Goal: Task Accomplishment & Management: Manage account settings

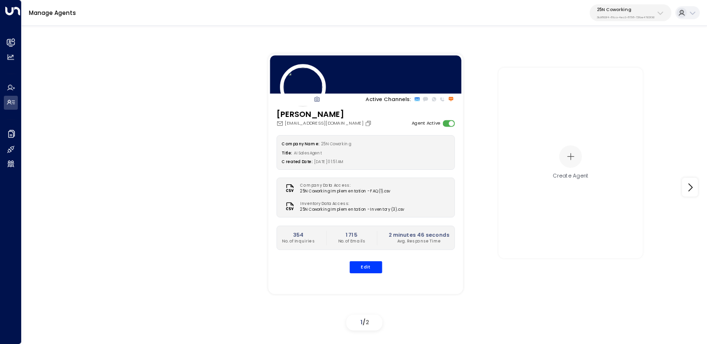
click at [617, 10] on p "25N Coworking" at bounding box center [626, 10] width 58 height 6
type input "*****"
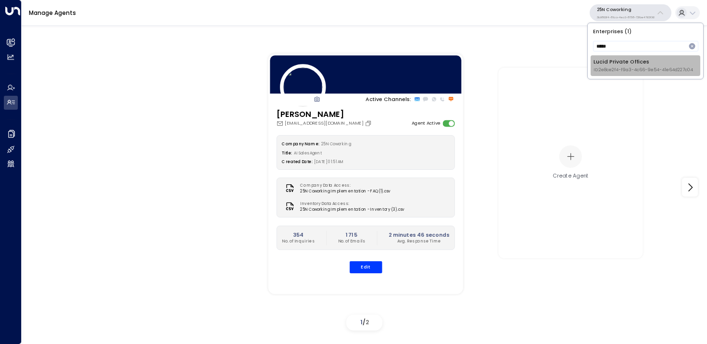
click at [604, 73] on li "Lucid Private Offices ID: 2e8ce2f4-f9a3-4c66-9e54-41e64d227c04" at bounding box center [646, 65] width 110 height 21
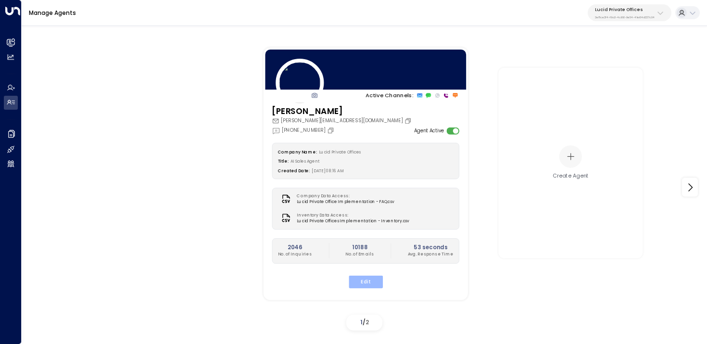
click at [372, 283] on button "Edit" at bounding box center [365, 282] width 34 height 13
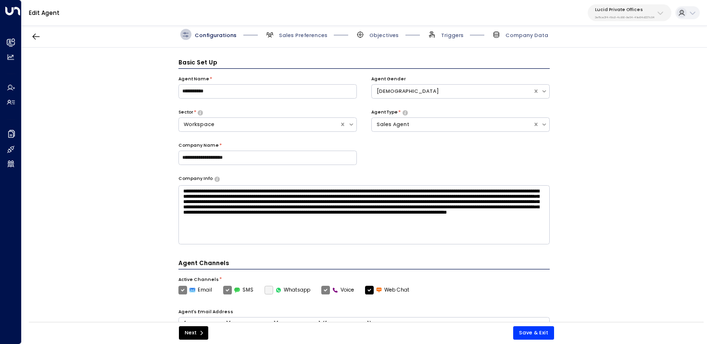
scroll to position [11, 0]
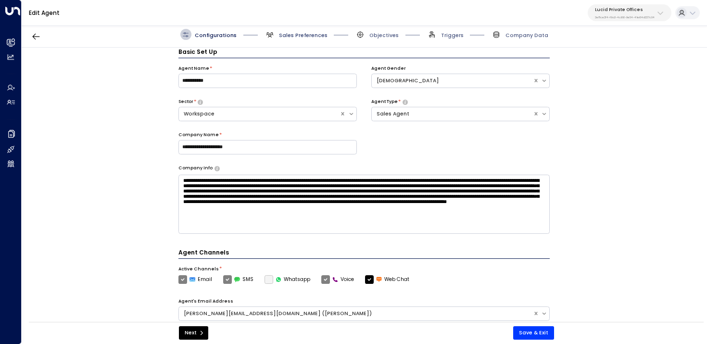
click at [292, 34] on span "Sales Preferences" at bounding box center [303, 35] width 49 height 7
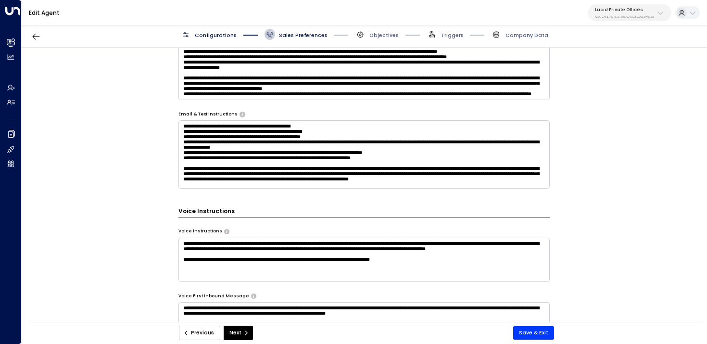
scroll to position [50, 0]
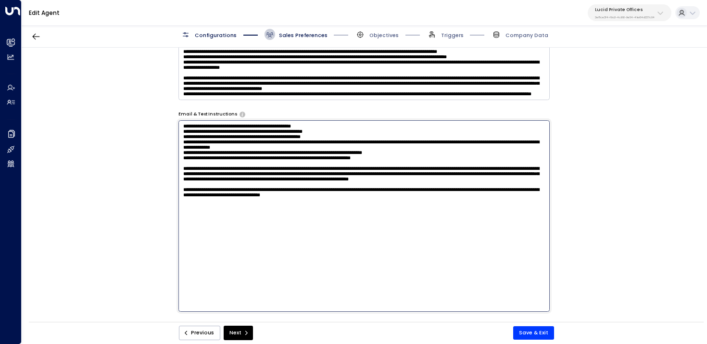
click at [414, 183] on textarea at bounding box center [365, 216] width 372 height 192
click at [431, 237] on textarea at bounding box center [365, 216] width 372 height 192
type textarea "**********"
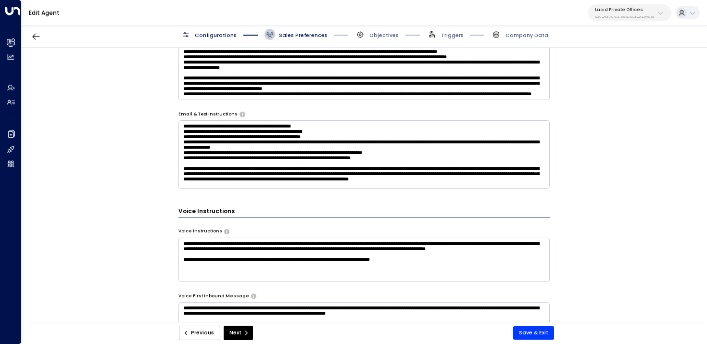
click at [426, 334] on div "Previous Next Save & Exit" at bounding box center [366, 333] width 397 height 14
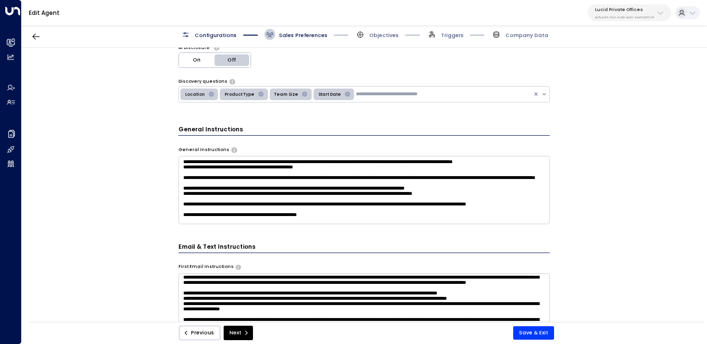
click at [305, 192] on textarea at bounding box center [365, 190] width 372 height 68
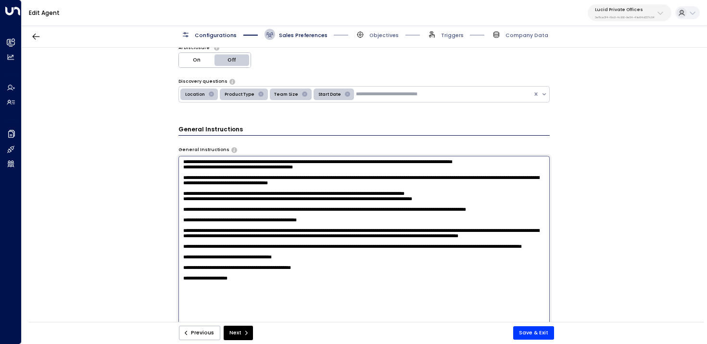
type textarea "**********"
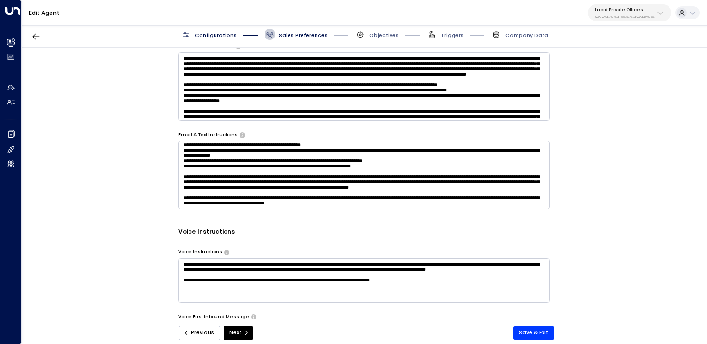
scroll to position [0, 0]
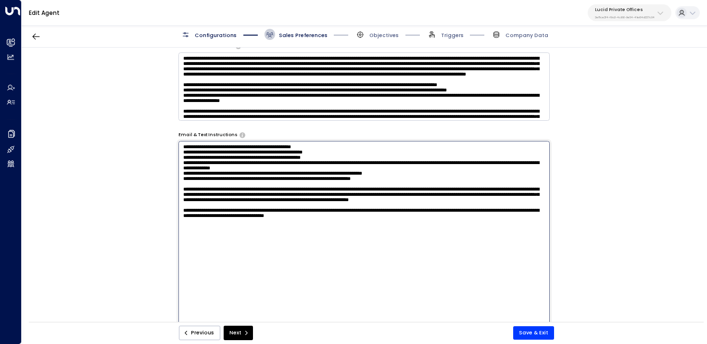
drag, startPoint x: 408, startPoint y: 178, endPoint x: 417, endPoint y: 178, distance: 9.1
click at [417, 178] on textarea at bounding box center [365, 237] width 372 height 192
drag, startPoint x: 407, startPoint y: 209, endPoint x: 532, endPoint y: 211, distance: 124.6
click at [532, 211] on textarea at bounding box center [365, 237] width 372 height 192
click at [365, 206] on textarea at bounding box center [365, 237] width 372 height 192
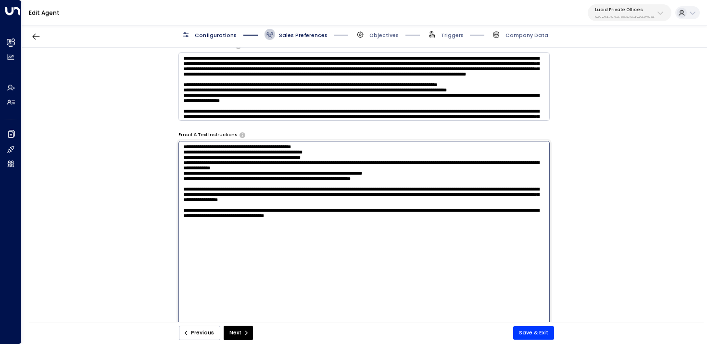
click at [365, 206] on textarea at bounding box center [365, 237] width 372 height 192
click at [374, 209] on textarea at bounding box center [365, 237] width 372 height 192
drag, startPoint x: 374, startPoint y: 209, endPoint x: 368, endPoint y: 209, distance: 6.3
click at [368, 209] on textarea at bounding box center [365, 237] width 372 height 192
click at [525, 210] on textarea at bounding box center [365, 237] width 372 height 192
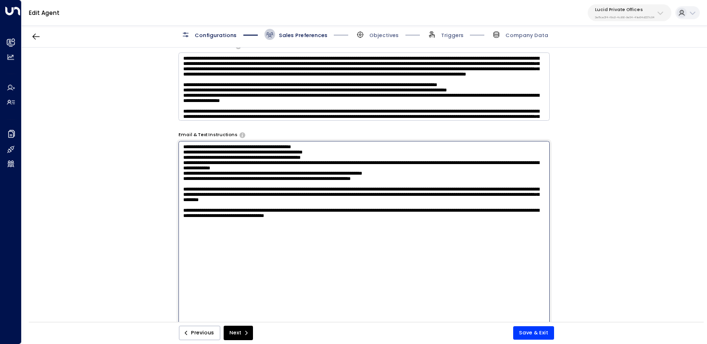
click at [525, 210] on textarea at bounding box center [365, 237] width 372 height 192
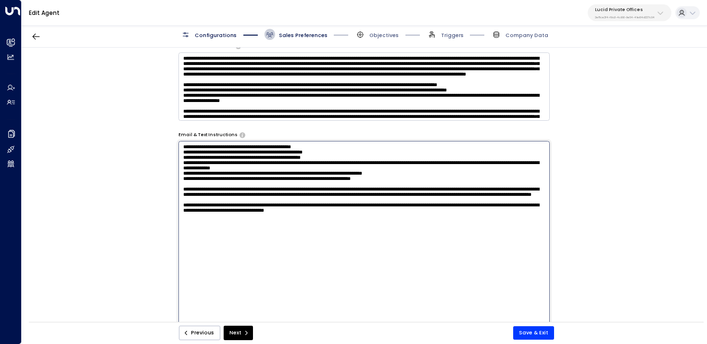
click at [508, 207] on textarea at bounding box center [365, 237] width 372 height 192
click at [359, 218] on textarea at bounding box center [365, 237] width 372 height 192
drag, startPoint x: 359, startPoint y: 218, endPoint x: 325, endPoint y: 218, distance: 34.2
click at [325, 218] on textarea at bounding box center [365, 237] width 372 height 192
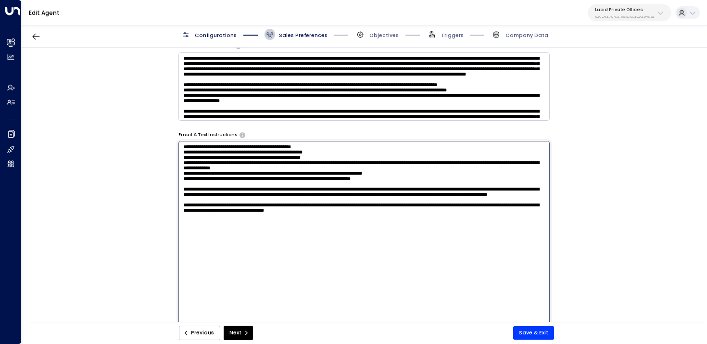
click at [383, 218] on textarea at bounding box center [365, 237] width 372 height 192
click at [382, 231] on textarea at bounding box center [365, 237] width 372 height 192
click at [356, 223] on textarea at bounding box center [365, 237] width 372 height 192
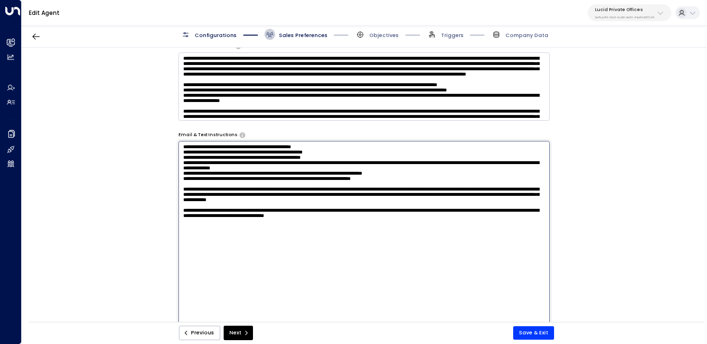
click at [424, 248] on textarea at bounding box center [365, 237] width 372 height 192
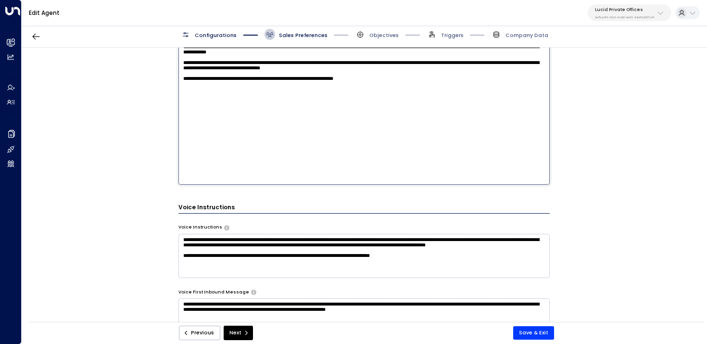
scroll to position [676, 0]
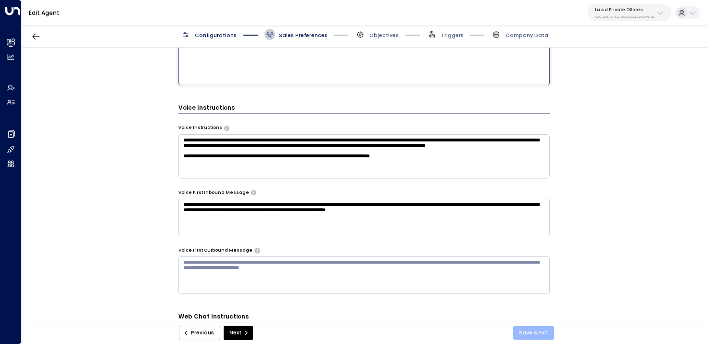
type textarea "**********"
click at [538, 328] on button "Save & Exit" at bounding box center [533, 332] width 41 height 13
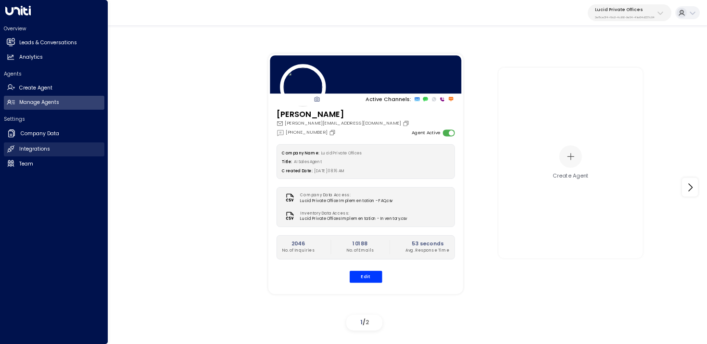
click at [12, 145] on icon at bounding box center [11, 149] width 8 height 8
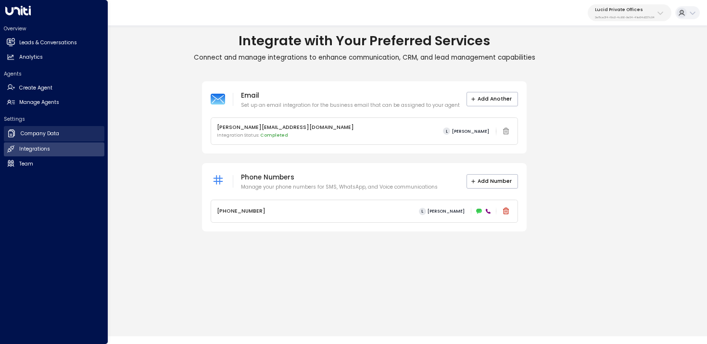
click at [45, 141] on link "Company Data Company Data" at bounding box center [54, 133] width 101 height 15
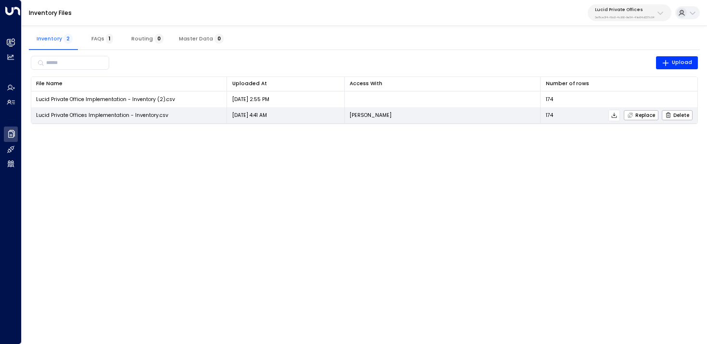
click at [614, 115] on icon at bounding box center [614, 115] width 7 height 7
click at [651, 115] on span "Replace" at bounding box center [642, 115] width 28 height 6
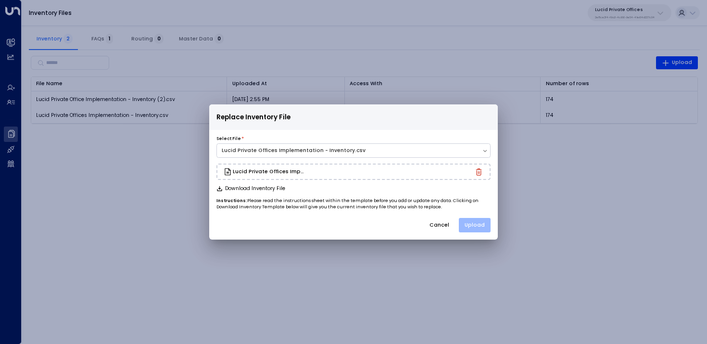
click at [481, 231] on button "Upload" at bounding box center [475, 225] width 32 height 14
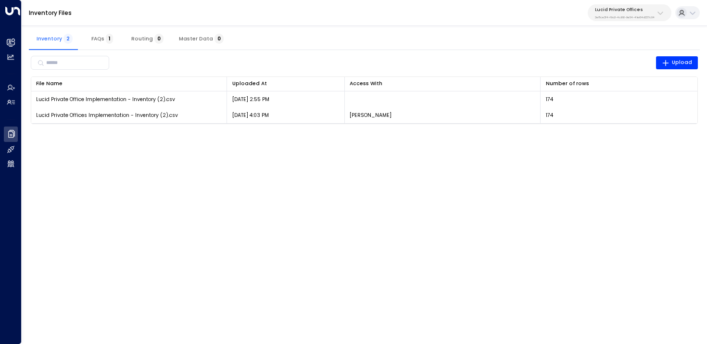
click at [620, 13] on div "Lucid Private Offices 2e8ce2f4-f9a3-4c66-9e54-41e64d227c04" at bounding box center [625, 13] width 60 height 13
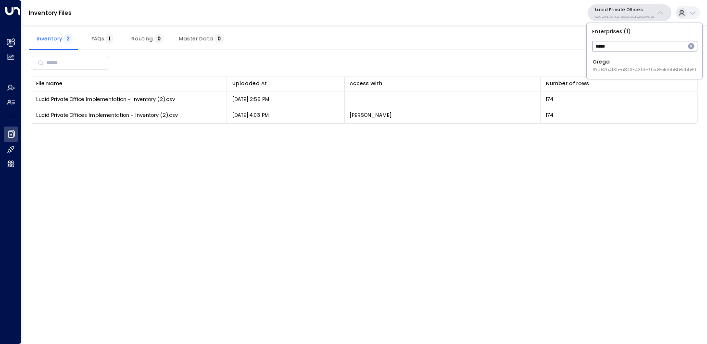
type input "*****"
click at [606, 68] on span "ID: d62b4f3b-a803-4355-9bc8-4e5b658db589" at bounding box center [645, 70] width 104 height 7
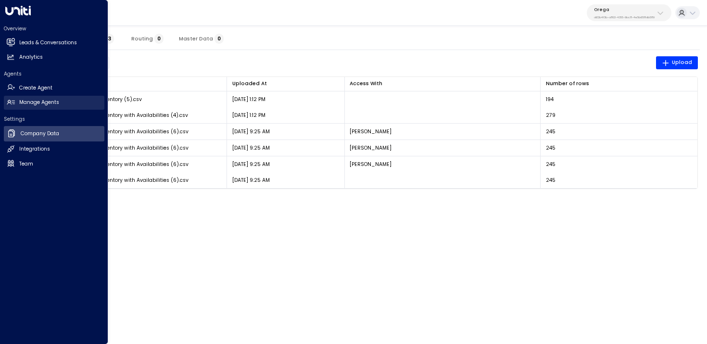
click at [13, 104] on icon at bounding box center [11, 102] width 8 height 8
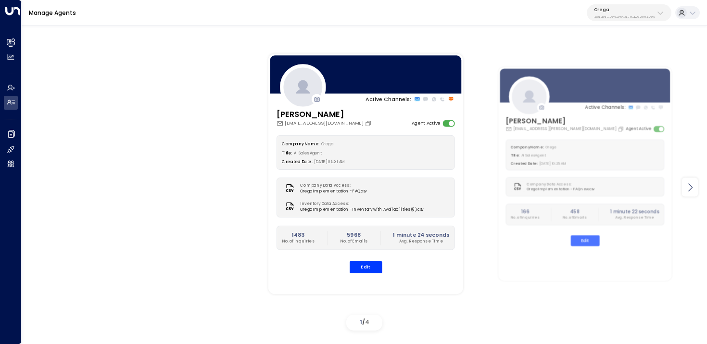
click at [693, 193] on div at bounding box center [690, 187] width 16 height 19
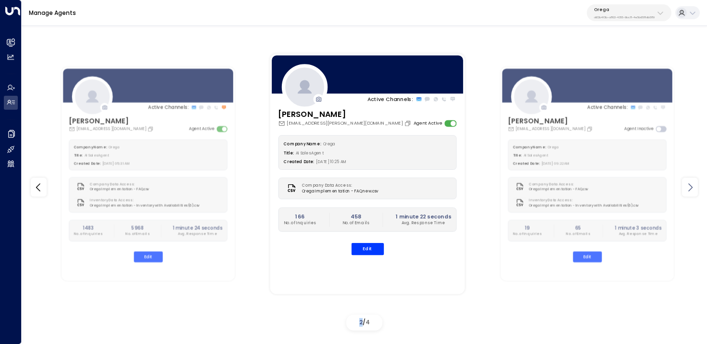
click at [693, 193] on div at bounding box center [690, 187] width 16 height 19
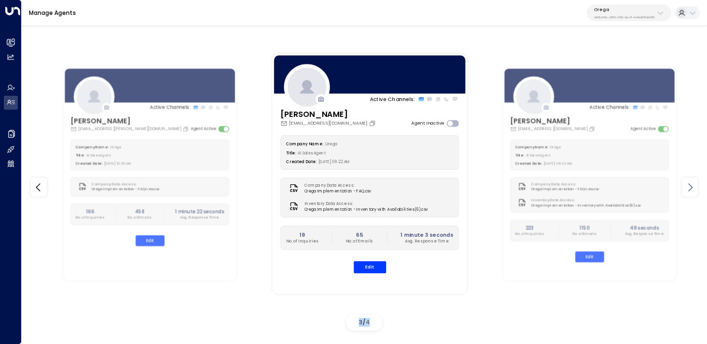
click at [693, 193] on div at bounding box center [690, 187] width 16 height 19
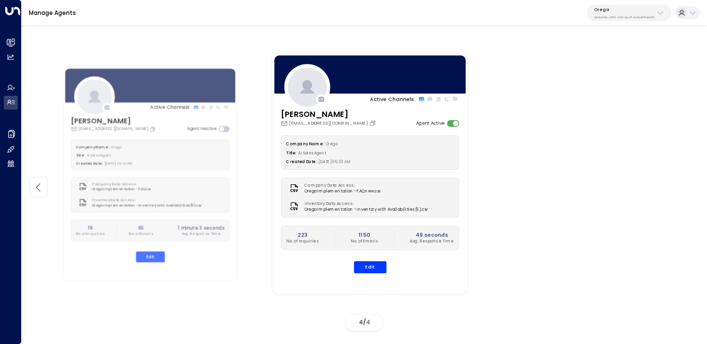
click at [37, 186] on icon at bounding box center [39, 187] width 12 height 12
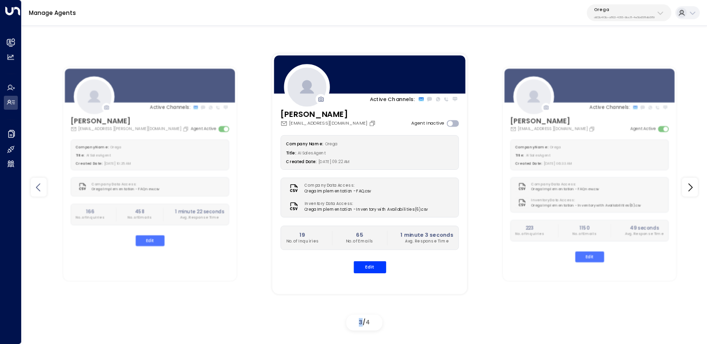
click at [37, 186] on icon at bounding box center [39, 187] width 12 height 12
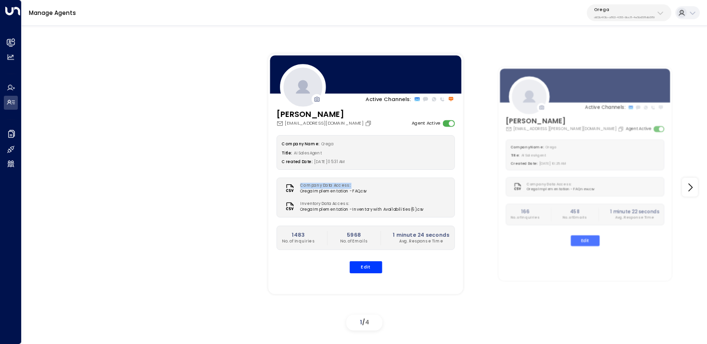
click at [37, 186] on div "Active Channels: Aimee Irwin airwin@orega.com Agent Active Company Name: Orega …" at bounding box center [365, 187] width 686 height 294
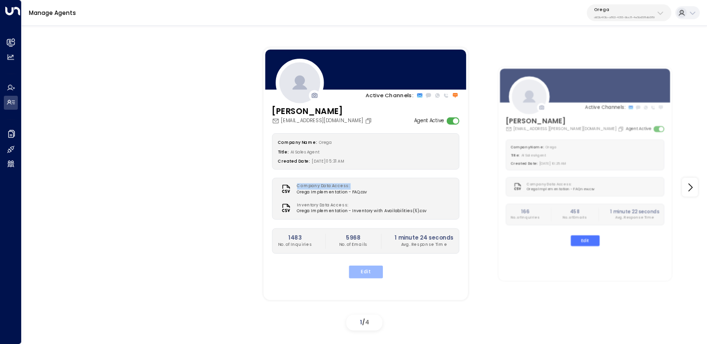
click at [366, 271] on button "Edit" at bounding box center [365, 272] width 34 height 13
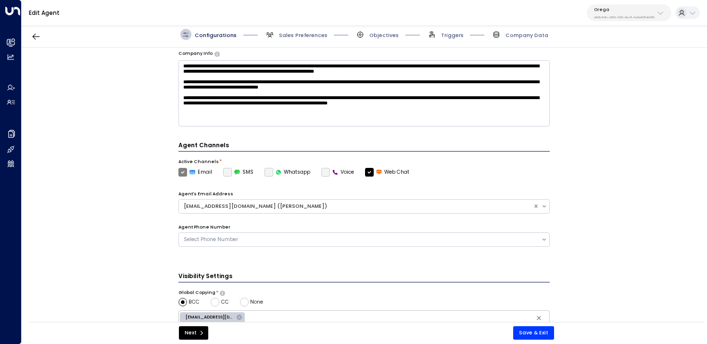
scroll to position [272, 0]
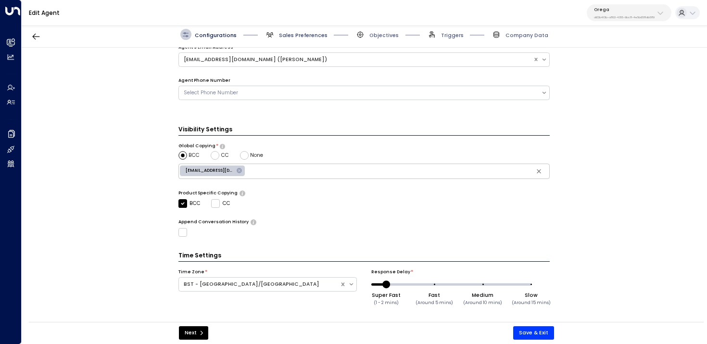
click at [289, 35] on span "Sales Preferences" at bounding box center [303, 35] width 49 height 7
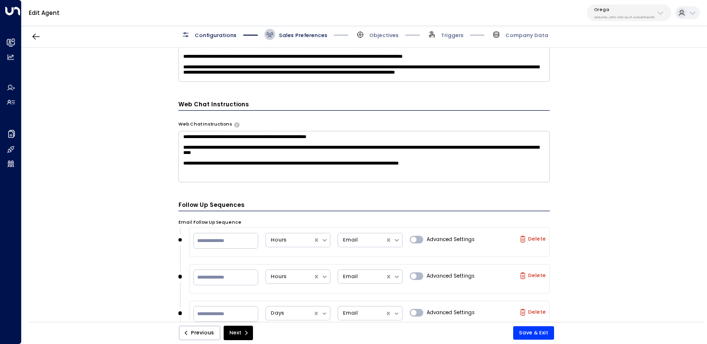
scroll to position [541, 0]
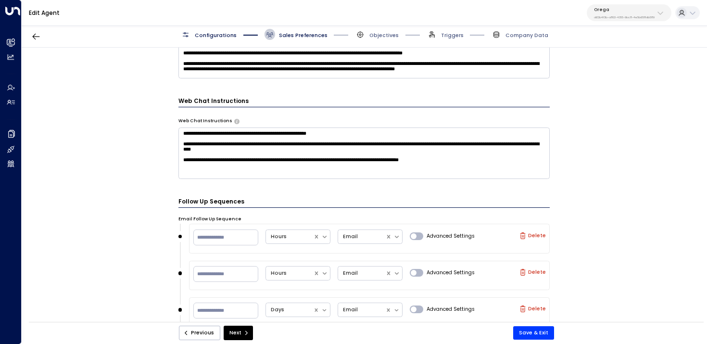
click at [502, 177] on textarea "**********" at bounding box center [365, 153] width 372 height 51
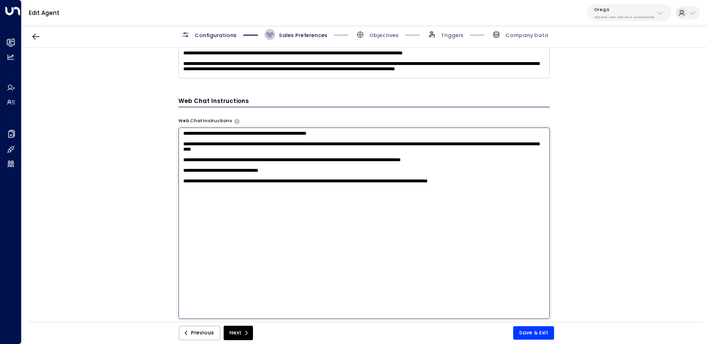
paste textarea "**********"
click at [236, 217] on textarea "**********" at bounding box center [365, 224] width 372 height 192
drag, startPoint x: 242, startPoint y: 213, endPoint x: 323, endPoint y: 217, distance: 80.9
click at [323, 217] on textarea "**********" at bounding box center [365, 224] width 372 height 192
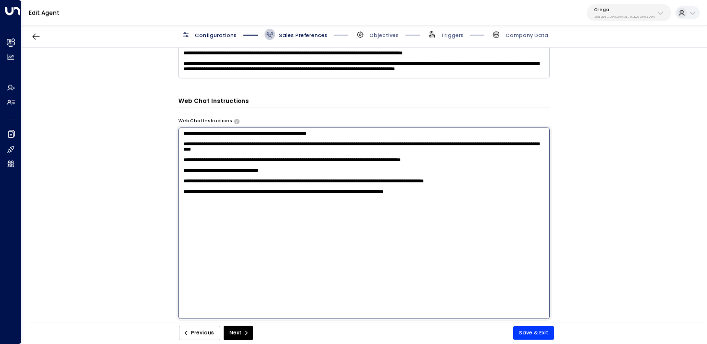
drag, startPoint x: 363, startPoint y: 215, endPoint x: 485, endPoint y: 214, distance: 121.8
click at [485, 215] on textarea "**********" at bounding box center [365, 224] width 372 height 192
type textarea "**********"
click at [543, 333] on button "Save & Exit" at bounding box center [533, 332] width 41 height 13
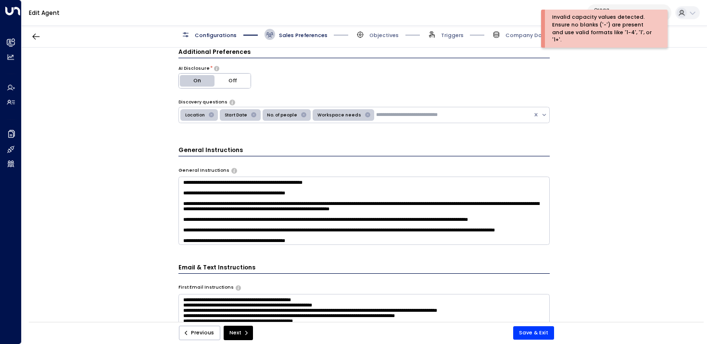
scroll to position [0, 0]
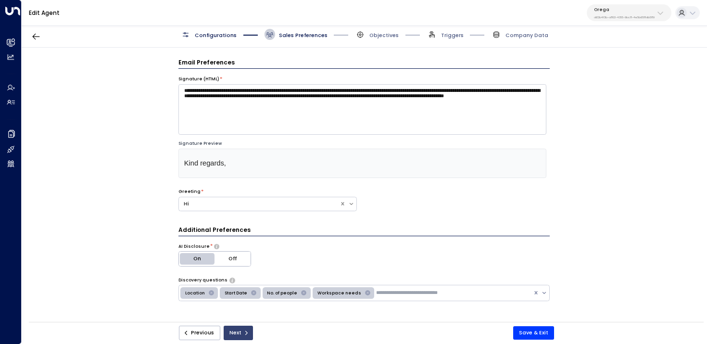
click at [244, 333] on icon "submit" at bounding box center [247, 333] width 6 height 6
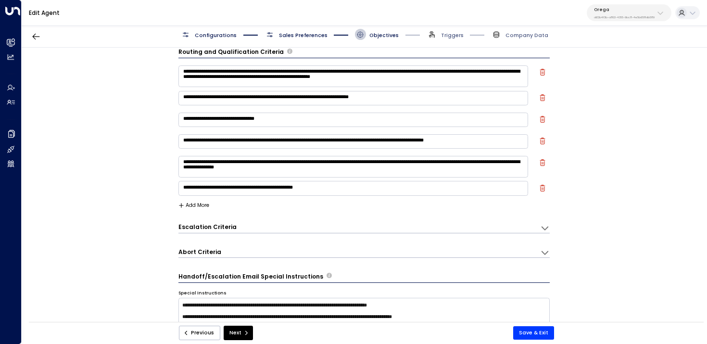
click at [244, 333] on icon "submit" at bounding box center [247, 333] width 6 height 6
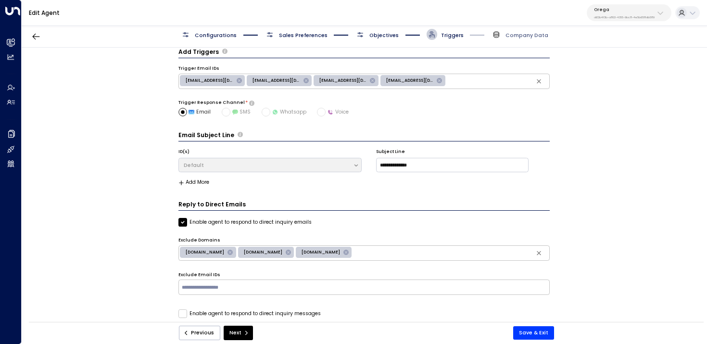
click at [244, 333] on icon "submit" at bounding box center [247, 333] width 6 height 6
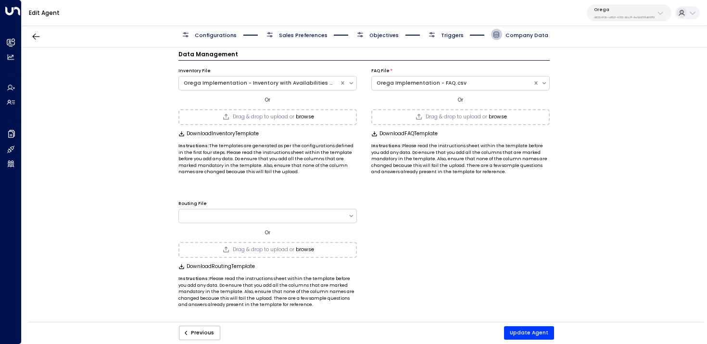
scroll to position [8, 0]
click at [542, 334] on button "Update Agent" at bounding box center [529, 332] width 50 height 13
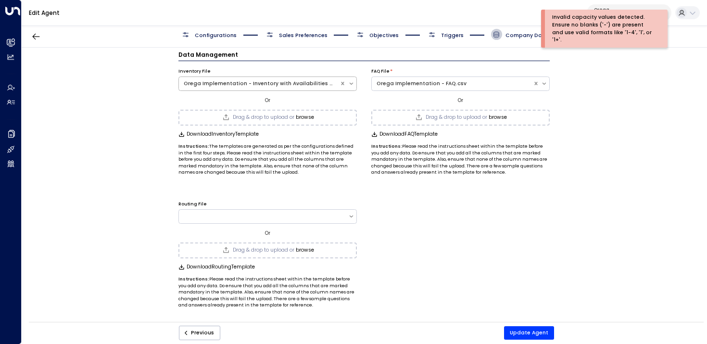
click at [293, 78] on div "Orega Implementation - Inventory with Availabilities (6).csv" at bounding box center [268, 84] width 179 height 14
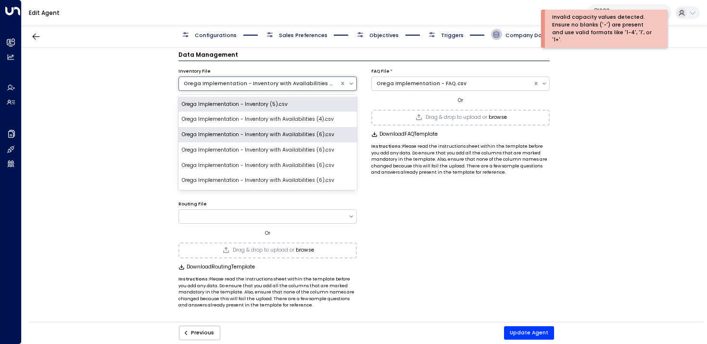
click at [116, 135] on div "Data Management Inventory File Orega Implementation - Inventory (5).csv, 1 of 6…" at bounding box center [364, 187] width 685 height 279
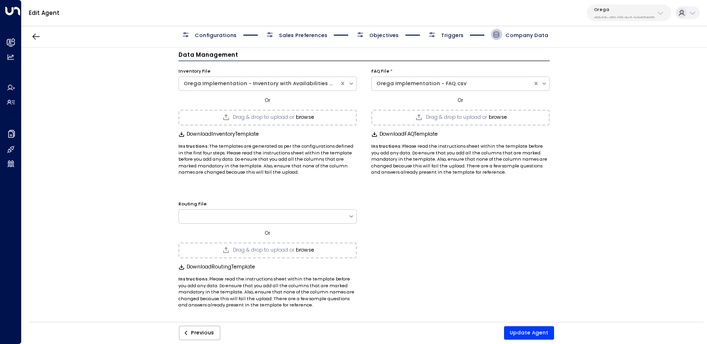
click at [325, 96] on div "Or" at bounding box center [268, 100] width 179 height 9
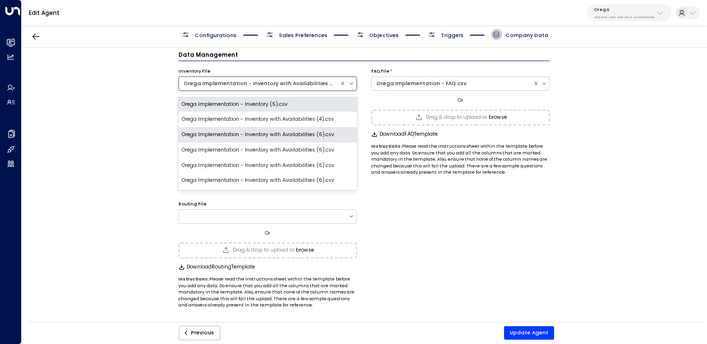
click at [300, 80] on div "Orega Implementation - Inventory with Availabilities (6).csv" at bounding box center [260, 84] width 152 height 8
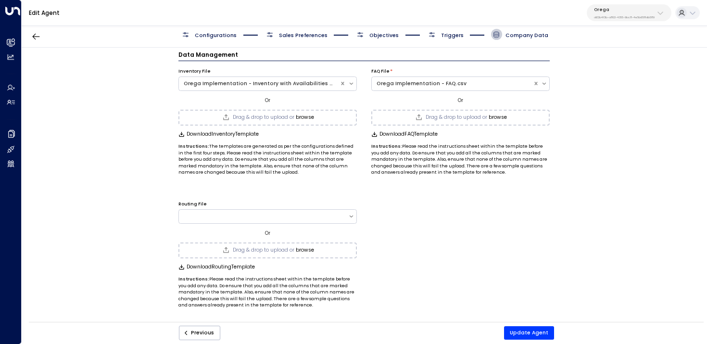
click at [86, 173] on div "Data Management Inventory File Orega Implementation - Inventory with Availabili…" at bounding box center [364, 187] width 685 height 279
click at [538, 332] on button "Update Agent" at bounding box center [529, 332] width 50 height 13
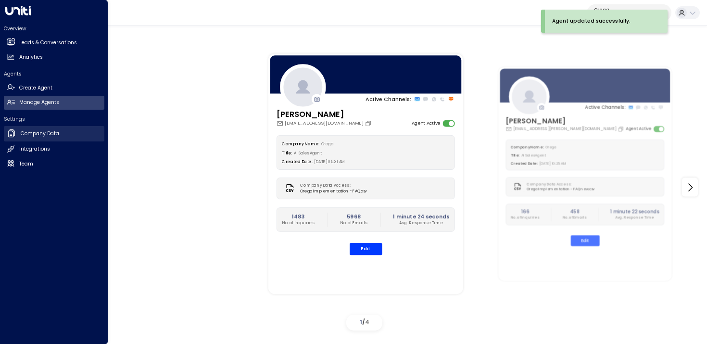
click at [34, 133] on h2 "Company Data" at bounding box center [40, 134] width 38 height 8
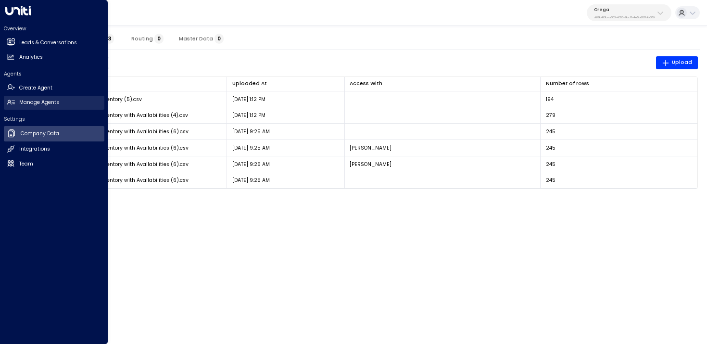
click at [16, 104] on link "Manage Agents Manage Agents" at bounding box center [54, 103] width 101 height 14
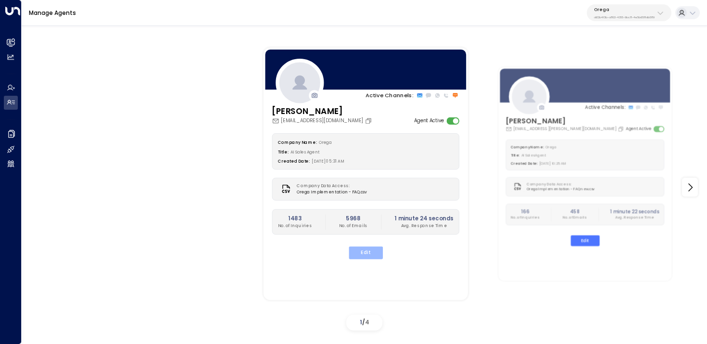
click at [362, 251] on button "Edit" at bounding box center [365, 253] width 34 height 13
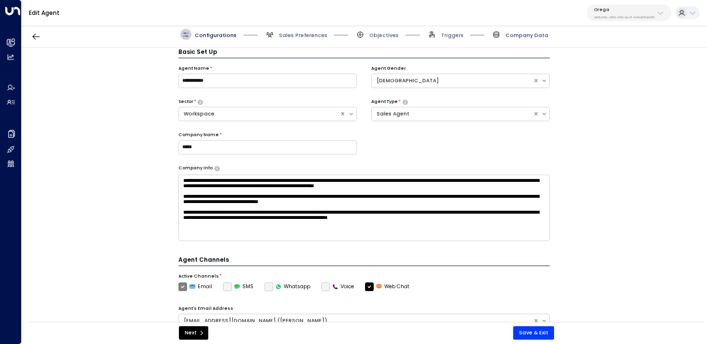
click at [520, 36] on span "Company Data" at bounding box center [527, 35] width 43 height 7
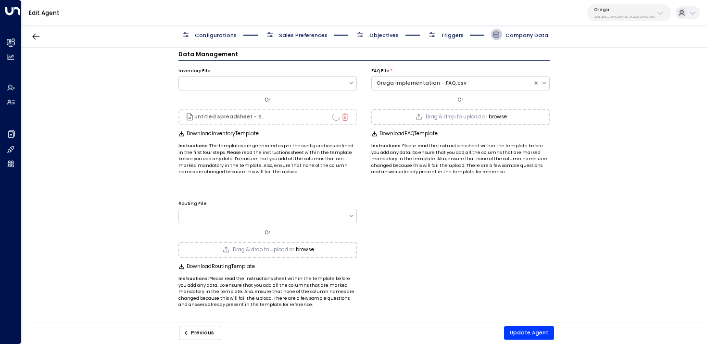
scroll to position [8, 0]
click at [524, 333] on button "Update Agent" at bounding box center [529, 332] width 50 height 13
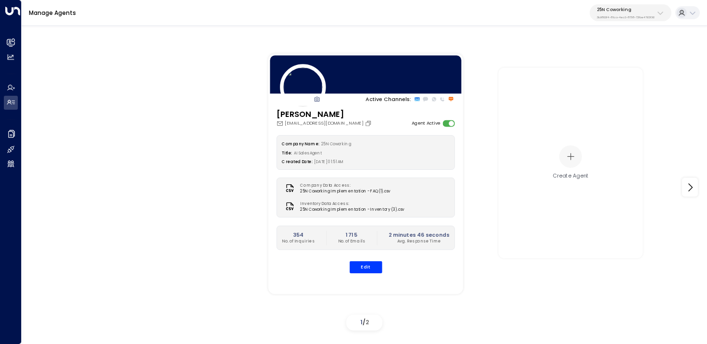
click at [627, 13] on div "25N Coworking 3b9800f4-81ca-4ec0-8758-72fbe4763f36" at bounding box center [626, 13] width 58 height 13
type input "*****"
click at [604, 68] on span "ID: d62b4f3b-a803-4355-9bc8-4e5b658db589" at bounding box center [646, 70] width 104 height 7
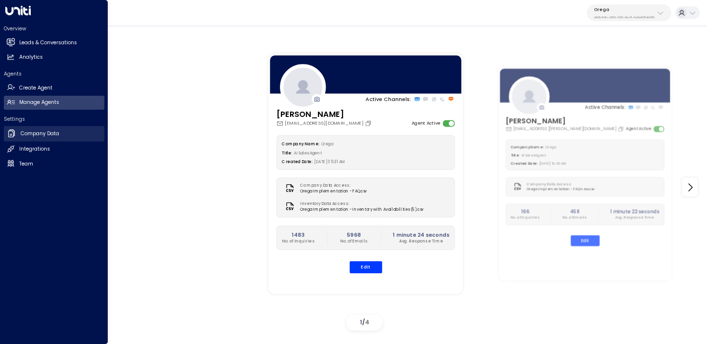
click at [13, 130] on icon at bounding box center [11, 133] width 7 height 8
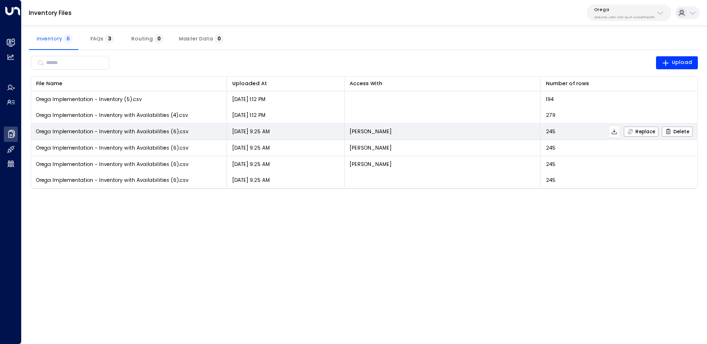
click at [615, 133] on icon at bounding box center [614, 131] width 7 height 7
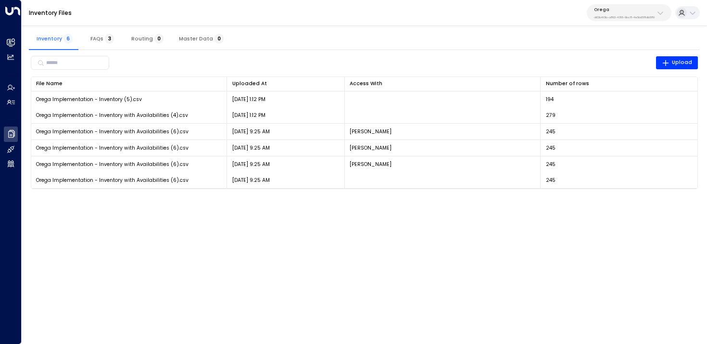
click at [383, 21] on div "Inventory Files Orega d62b4f3b-a803-4355-9bc8-4e5b658db589" at bounding box center [365, 13] width 686 height 26
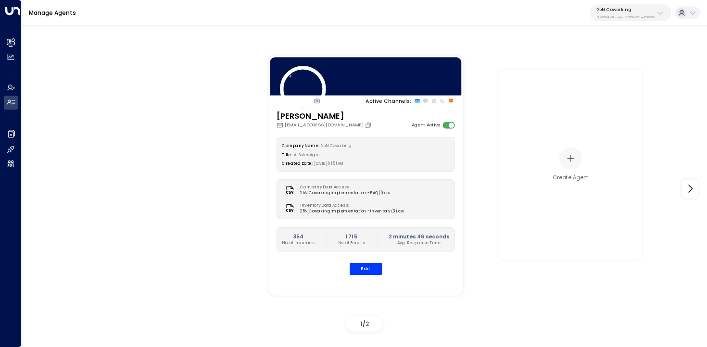
click at [623, 17] on p "3b9800f4-81ca-4ec0-8758-72fbe4763f36" at bounding box center [626, 17] width 58 height 4
type input "*******"
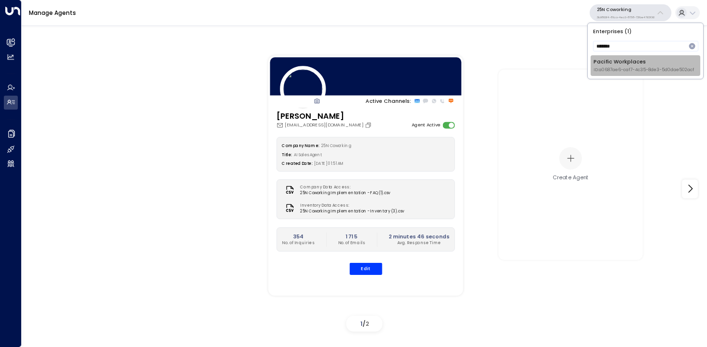
click at [624, 70] on span "ID: a0687ae6-caf7-4c35-8de3-5d0dae502acf" at bounding box center [644, 70] width 101 height 7
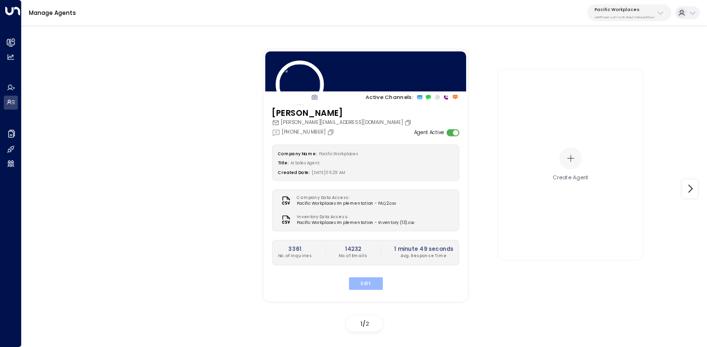
click at [376, 286] on button "Edit" at bounding box center [365, 283] width 34 height 13
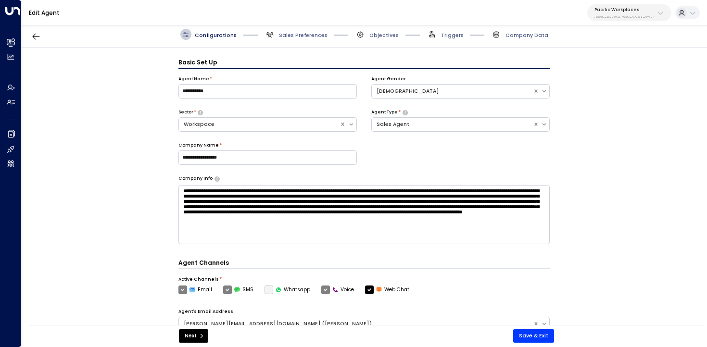
scroll to position [11, 0]
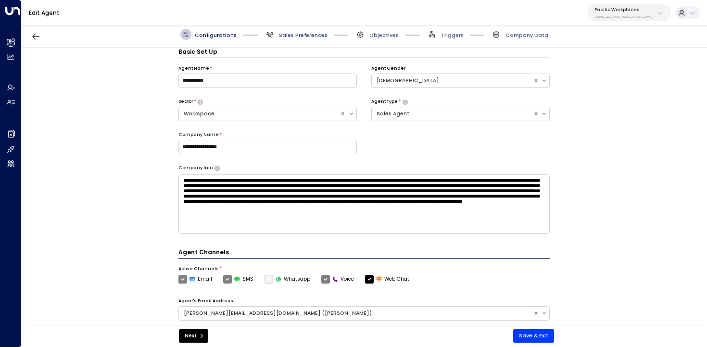
click at [293, 35] on span "Sales Preferences" at bounding box center [303, 35] width 49 height 7
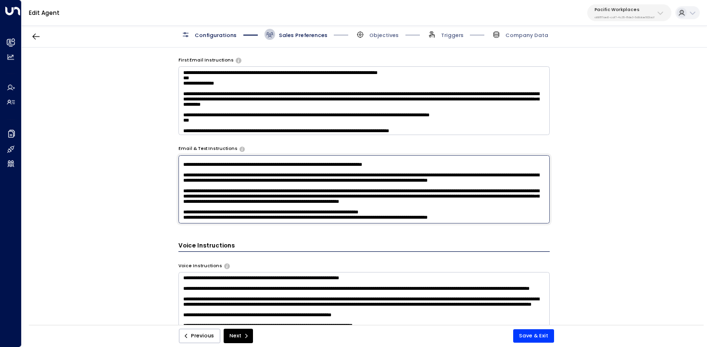
scroll to position [308, 0]
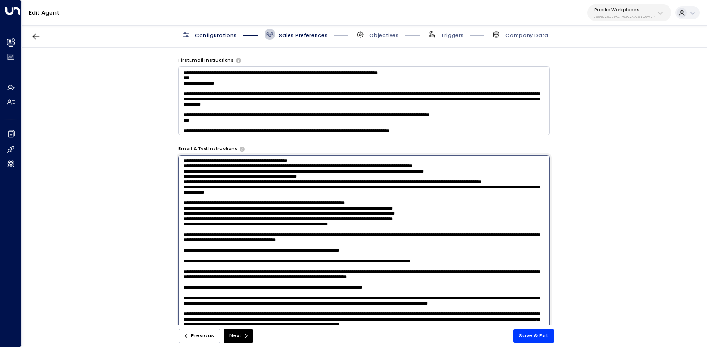
drag, startPoint x: 516, startPoint y: 208, endPoint x: 157, endPoint y: 207, distance: 358.5
click at [157, 207] on div "**********" at bounding box center [364, 189] width 685 height 282
drag, startPoint x: 518, startPoint y: 221, endPoint x: 128, endPoint y: 208, distance: 390.5
click at [127, 208] on div "**********" at bounding box center [364, 189] width 685 height 282
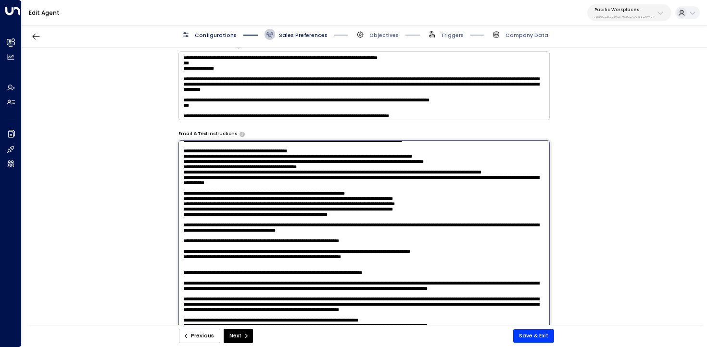
scroll to position [401, 0]
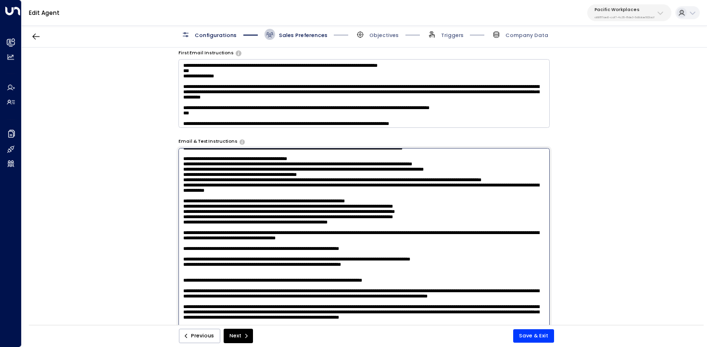
paste textarea "**********"
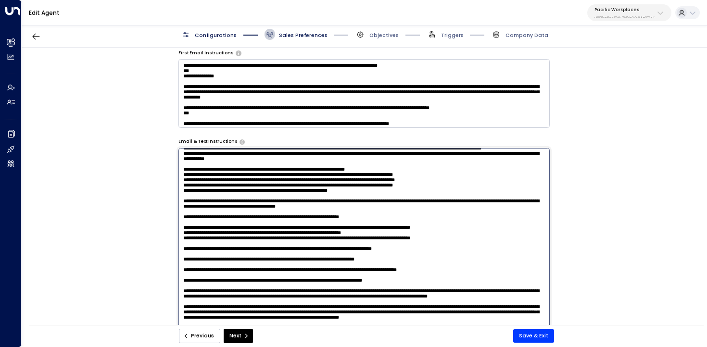
scroll to position [394, 0]
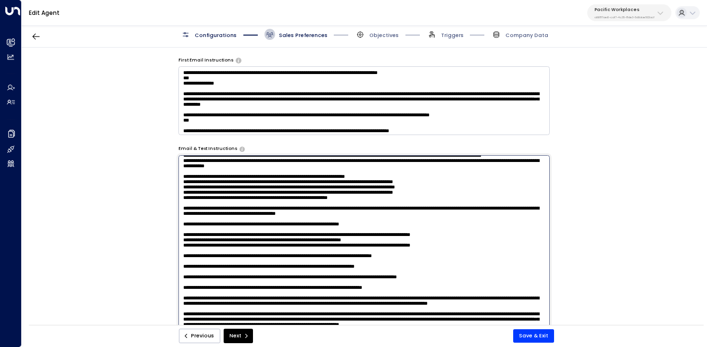
click at [215, 218] on textarea at bounding box center [365, 251] width 372 height 192
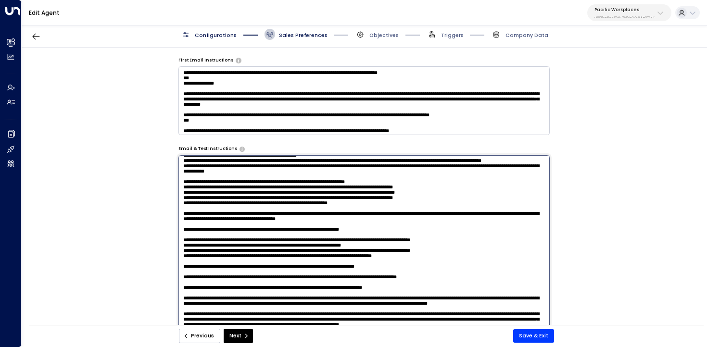
drag, startPoint x: 244, startPoint y: 215, endPoint x: 210, endPoint y: 214, distance: 33.7
click at [210, 214] on textarea at bounding box center [365, 251] width 372 height 192
click at [209, 227] on textarea at bounding box center [365, 251] width 372 height 192
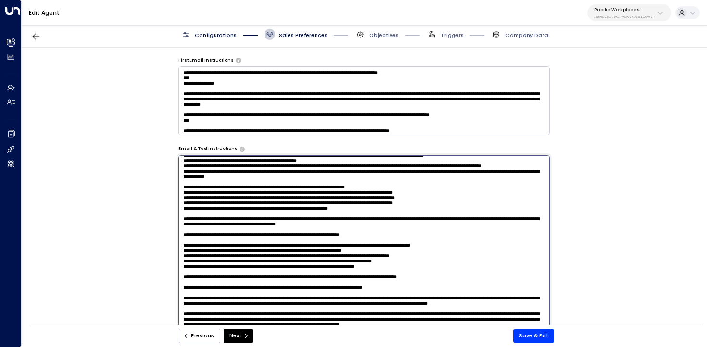
drag, startPoint x: 261, startPoint y: 221, endPoint x: 230, endPoint y: 220, distance: 31.8
click at [230, 220] on textarea at bounding box center [365, 251] width 372 height 192
click at [213, 233] on textarea at bounding box center [365, 251] width 372 height 192
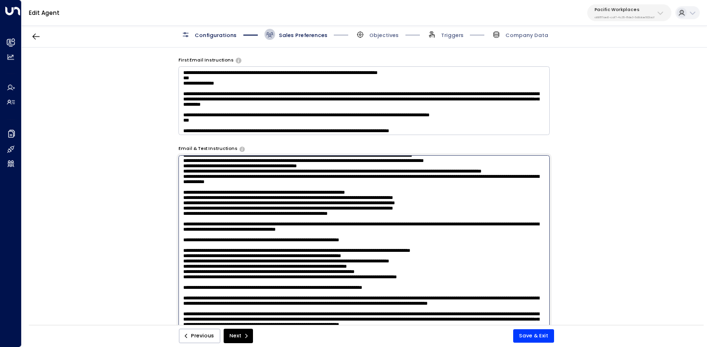
drag, startPoint x: 248, startPoint y: 230, endPoint x: 213, endPoint y: 227, distance: 35.2
click at [213, 227] on textarea at bounding box center [365, 251] width 372 height 192
drag, startPoint x: 261, startPoint y: 235, endPoint x: 221, endPoint y: 233, distance: 39.5
click at [221, 233] on textarea at bounding box center [365, 251] width 372 height 192
type textarea "**********"
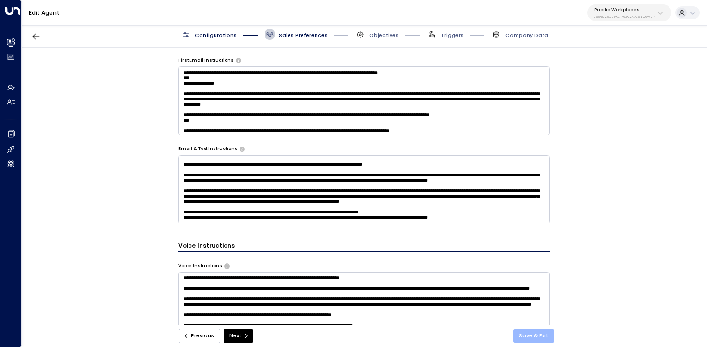
click at [525, 338] on button "Save & Exit" at bounding box center [533, 336] width 41 height 13
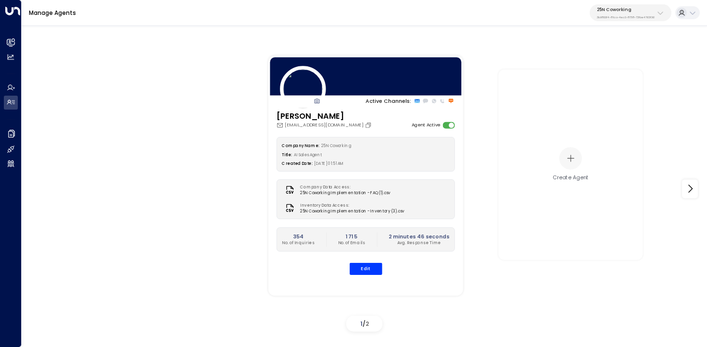
click at [606, 10] on p "25N Coworking" at bounding box center [626, 10] width 58 height 6
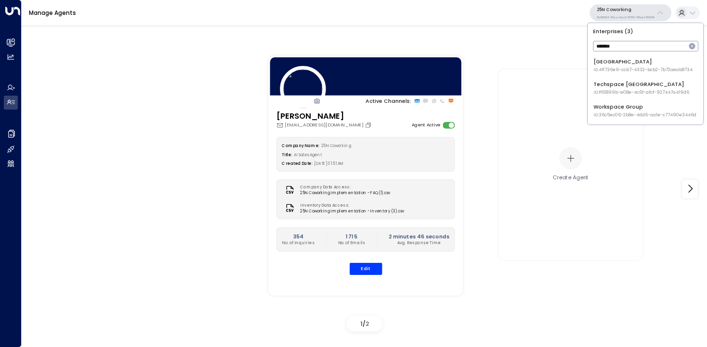
type input "*******"
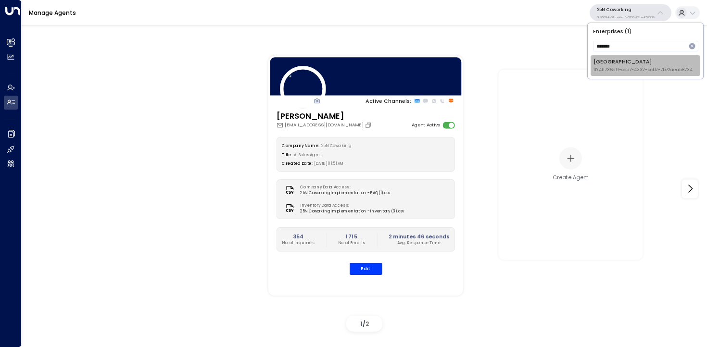
click at [611, 68] on span "ID: 4f1736e9-ccb7-4332-bcb2-7b72aeab8734" at bounding box center [643, 70] width 99 height 7
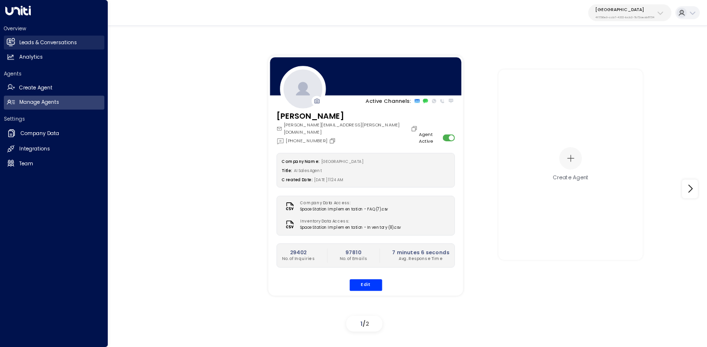
click at [18, 39] on div "Overview Leads & Conversations Leads & Conversations Analytics Analytics Agents…" at bounding box center [54, 173] width 108 height 347
click at [18, 43] on link "Leads & Conversations Leads & Conversations" at bounding box center [54, 43] width 101 height 14
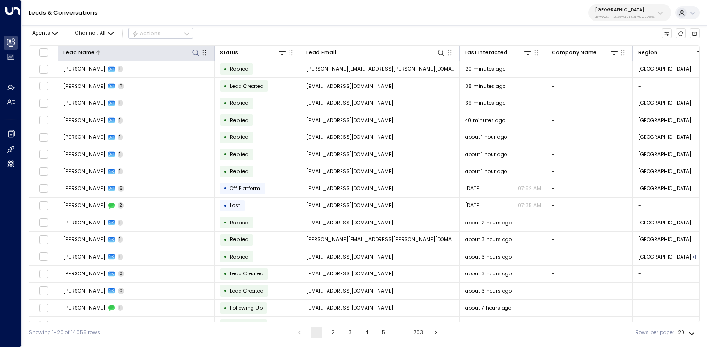
click at [193, 54] on icon at bounding box center [195, 53] width 6 height 6
type input "*****"
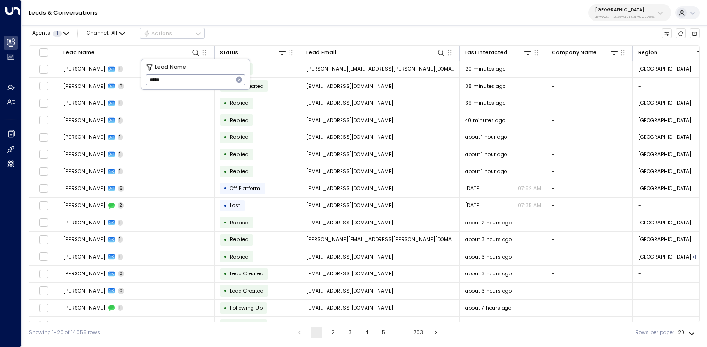
click at [290, 22] on div "Leads & Conversations Space Station 4f1736e9-ccb7-4332-bcb2-7b72aeab8734" at bounding box center [365, 13] width 686 height 26
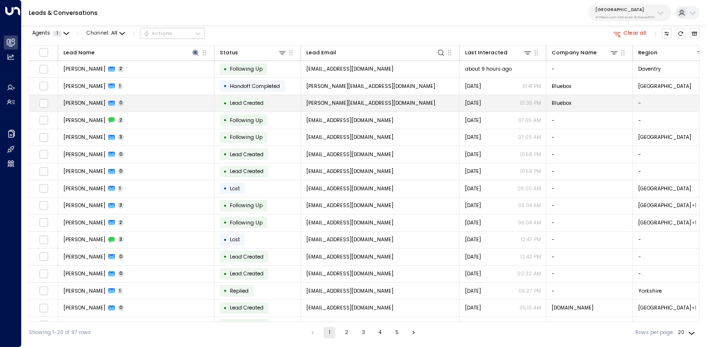
click at [167, 96] on td "Peter Williams 0" at bounding box center [136, 103] width 156 height 17
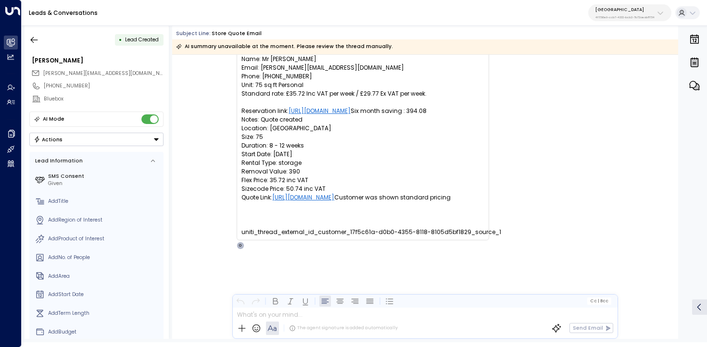
scroll to position [35, 0]
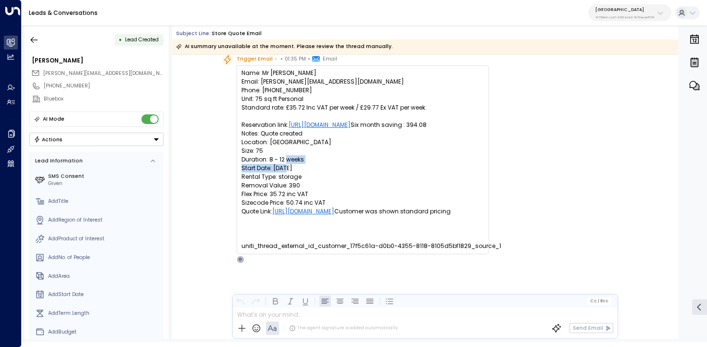
drag, startPoint x: 327, startPoint y: 178, endPoint x: 229, endPoint y: 177, distance: 98.2
click at [229, 177] on div "Trigger Email • • 01:35 PM • Email Name: Mr Peter Williams Email: williams@blue…" at bounding box center [356, 158] width 268 height 209
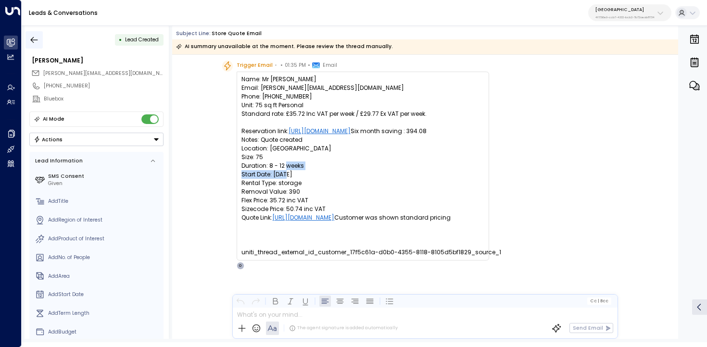
click at [31, 40] on icon "button" at bounding box center [34, 40] width 7 height 6
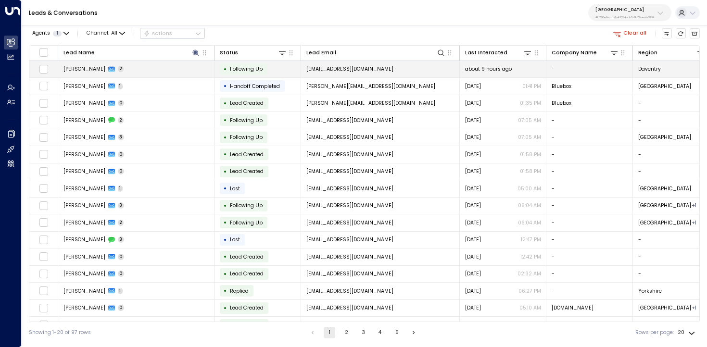
click at [143, 72] on td "Peter Baker 2" at bounding box center [136, 69] width 156 height 17
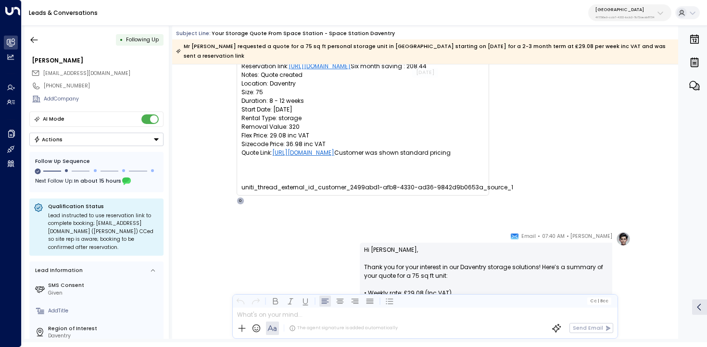
scroll to position [90, 0]
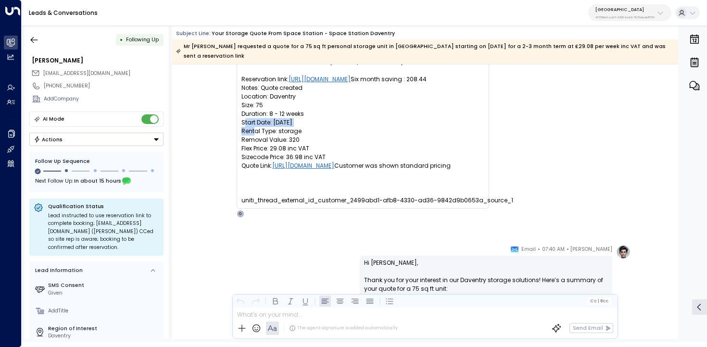
drag, startPoint x: 310, startPoint y: 123, endPoint x: 232, endPoint y: 122, distance: 78.0
click at [232, 122] on div "Trigger Email • • 07:33 AM • Email Name: Mr Peter Baker Email: petbk@aol.co.uk …" at bounding box center [356, 113] width 268 height 209
click at [275, 124] on pre "Name: Mr Peter Baker Email: petbk@aol.co.uk Phone: 07850219319 Unit: 75 sq ft P…" at bounding box center [363, 114] width 243 height 182
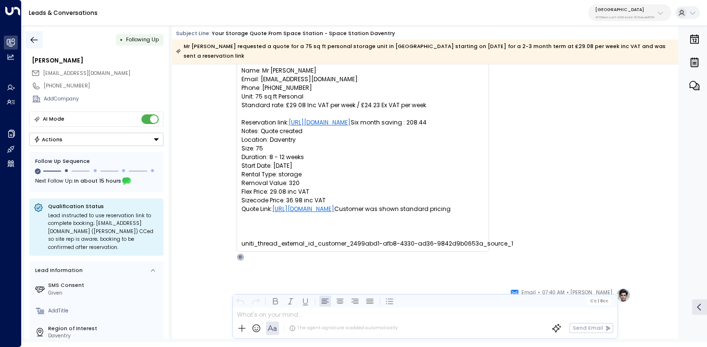
click at [37, 43] on icon "button" at bounding box center [34, 40] width 10 height 10
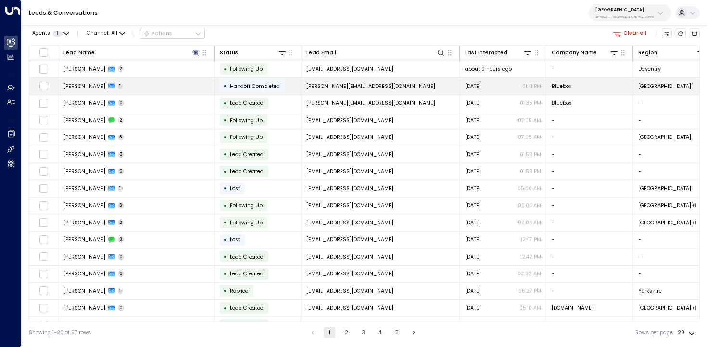
click at [132, 86] on td "Peter Williams 1" at bounding box center [136, 86] width 156 height 17
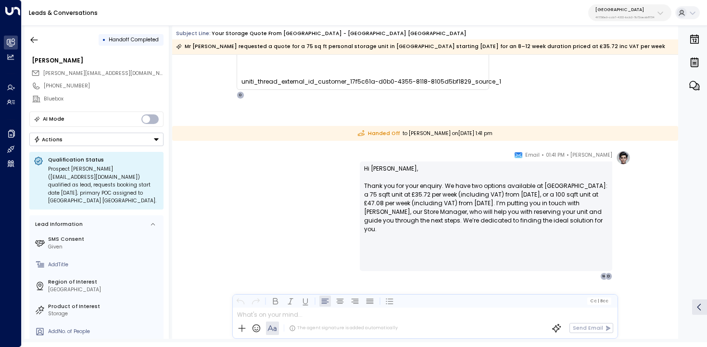
scroll to position [40, 0]
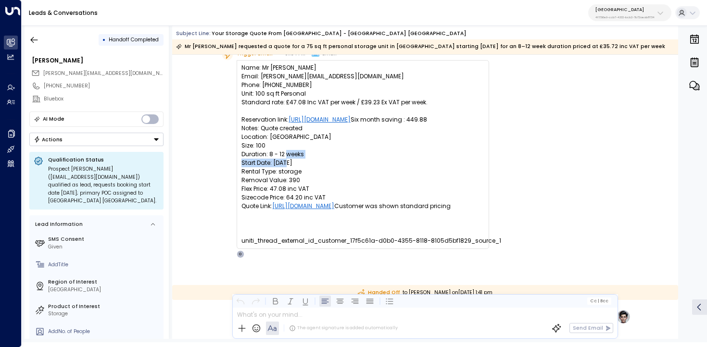
drag, startPoint x: 316, startPoint y: 169, endPoint x: 217, endPoint y: 168, distance: 99.1
click at [219, 168] on div "Trigger Email • • 01:34 PM • Email Name: Mr Peter Williams Email: williams@blue…" at bounding box center [424, 153] width 411 height 209
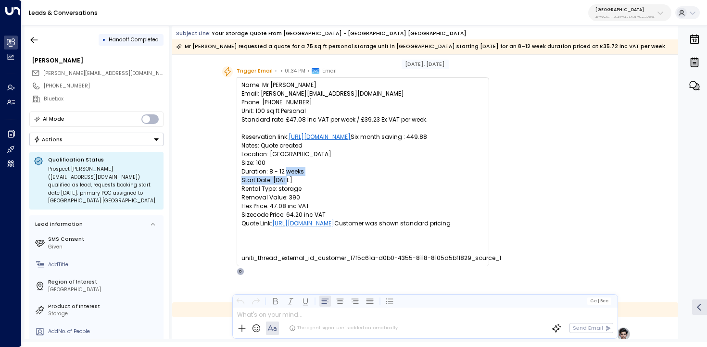
scroll to position [22, 0]
click at [36, 39] on icon "button" at bounding box center [34, 40] width 10 height 10
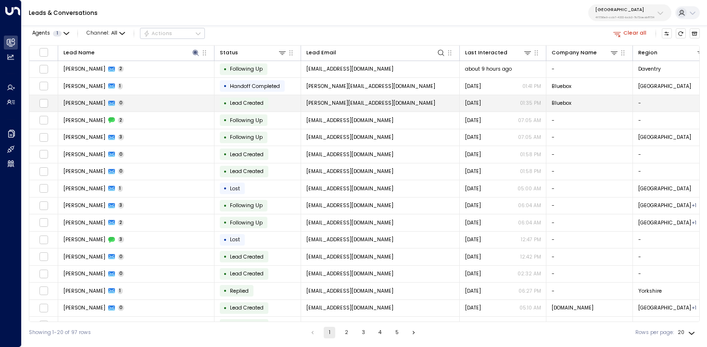
click at [137, 104] on td "Peter Williams 0" at bounding box center [136, 103] width 156 height 17
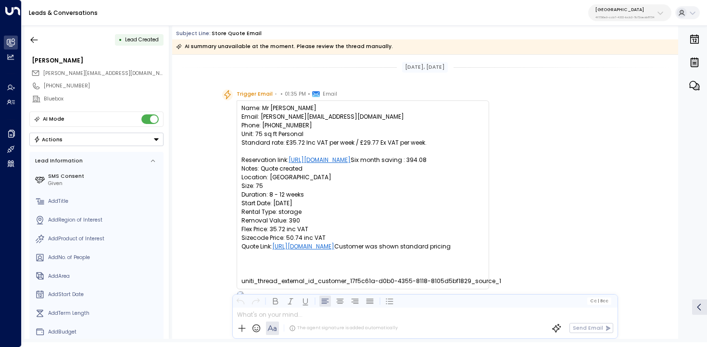
scroll to position [49, 0]
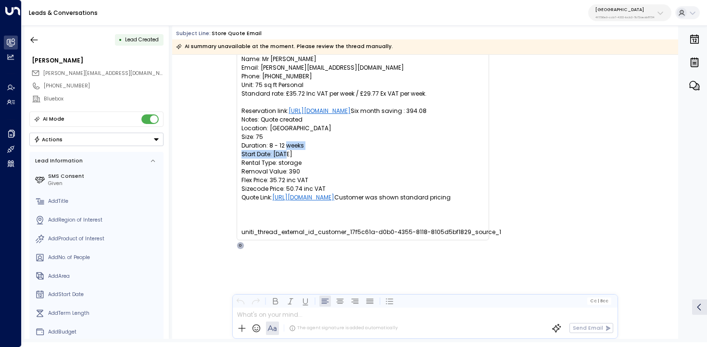
drag, startPoint x: 315, startPoint y: 166, endPoint x: 237, endPoint y: 166, distance: 78.0
click at [237, 166] on div "Name: Mr Peter Williams Email: williams@bluebox.co.uk Phone: 01252765884 Unit: …" at bounding box center [363, 145] width 253 height 189
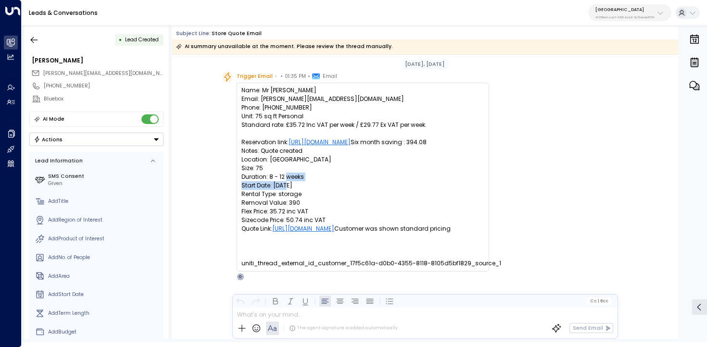
scroll to position [18, 0]
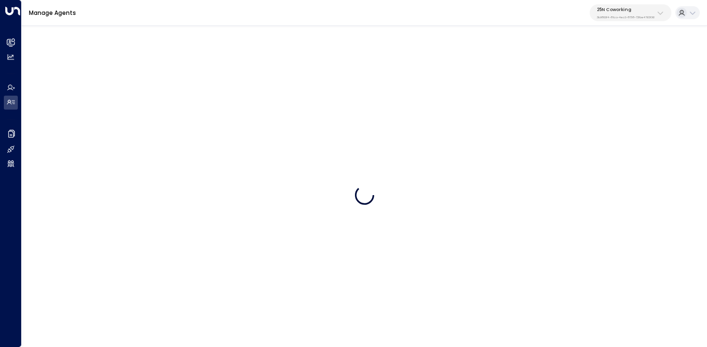
click at [630, 16] on p "3b9800f4-81ca-4ec0-8758-72fbe4763f36" at bounding box center [626, 17] width 58 height 4
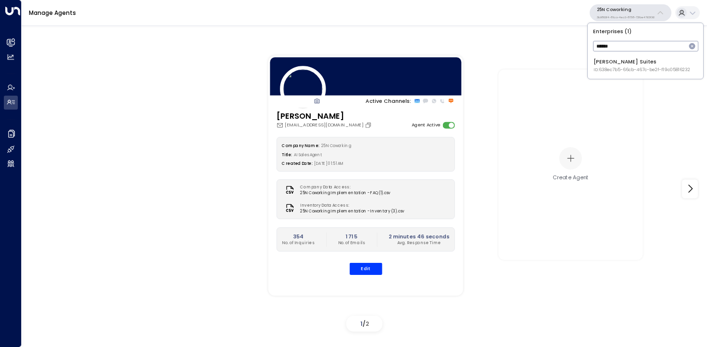
type input "******"
click at [608, 70] on span "ID: 638ec7b5-66cb-467c-be2f-f19c05816232" at bounding box center [642, 70] width 97 height 7
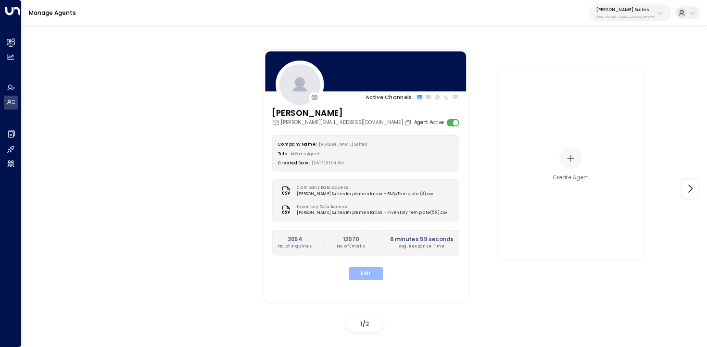
click at [362, 274] on button "Edit" at bounding box center [365, 274] width 34 height 13
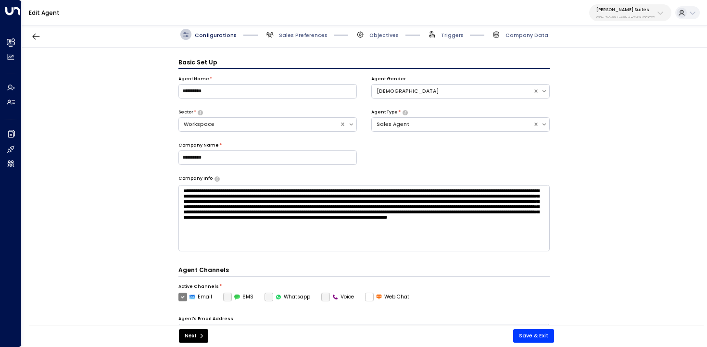
scroll to position [11, 0]
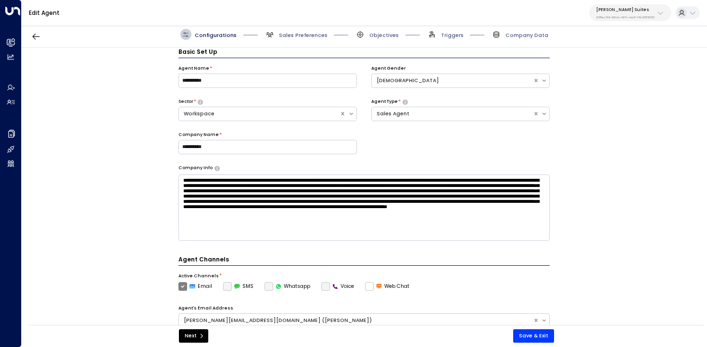
click at [275, 35] on span "Sales Preferences" at bounding box center [296, 34] width 63 height 11
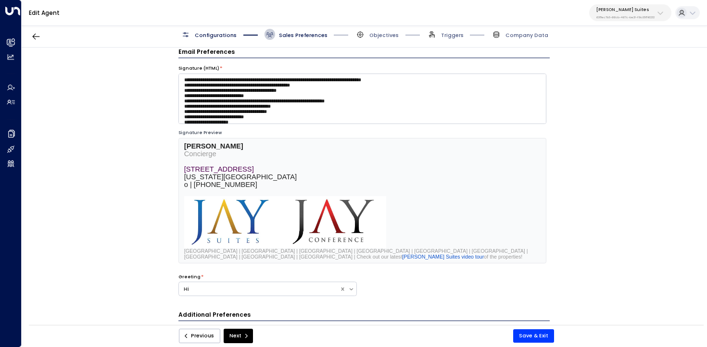
scroll to position [385, 0]
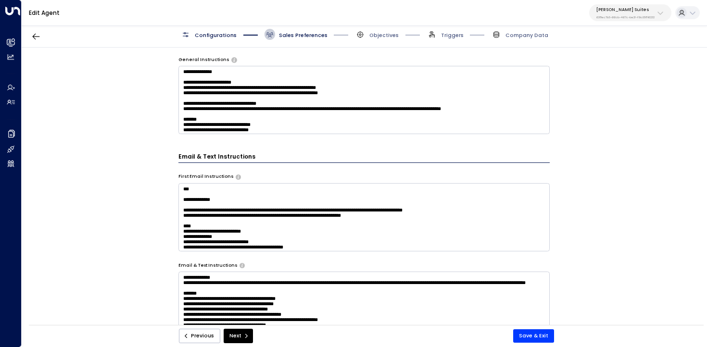
click at [263, 202] on textarea at bounding box center [365, 217] width 372 height 68
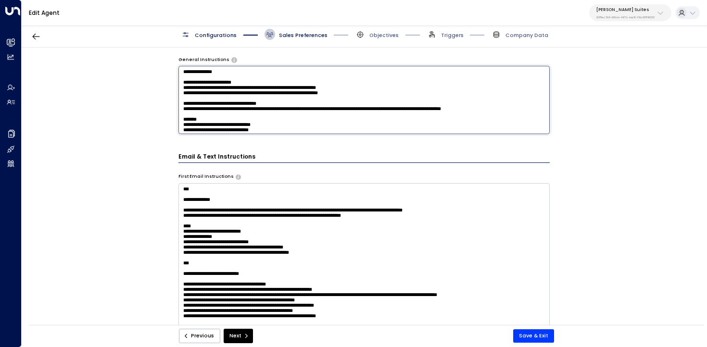
click at [297, 115] on textarea "**********" at bounding box center [365, 100] width 372 height 68
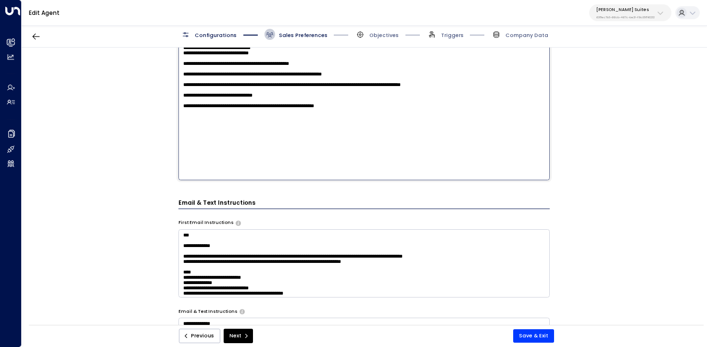
scroll to position [554, 0]
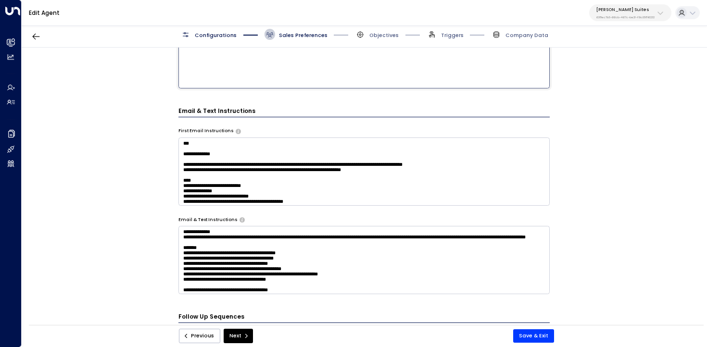
click at [382, 161] on textarea at bounding box center [365, 172] width 372 height 68
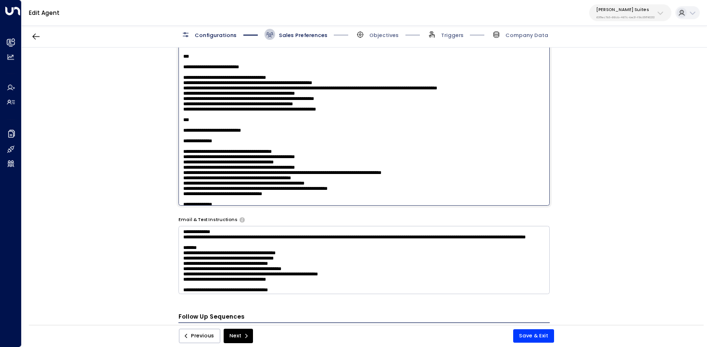
scroll to position [38, 0]
click at [368, 253] on textarea at bounding box center [365, 260] width 372 height 68
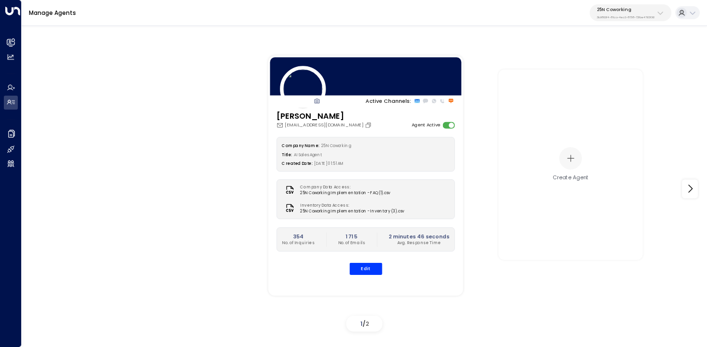
click at [644, 15] on p "3b9800f4-81ca-4ec0-8758-72fbe4763f36" at bounding box center [626, 17] width 58 height 4
type input "*****"
click at [602, 62] on div "Caddo Offices ID: 7b1ceed7-40fa-4014-bd85-aaf588512a38" at bounding box center [642, 65] width 96 height 15
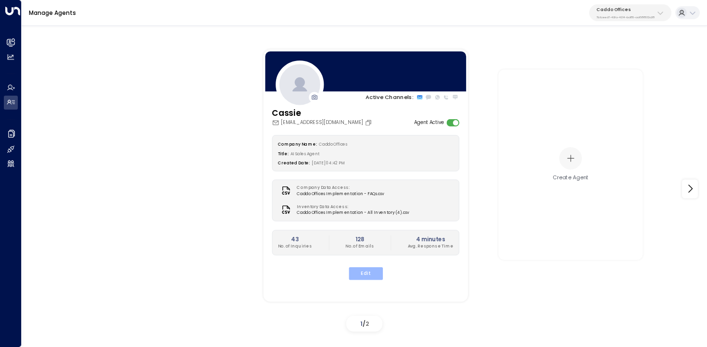
click at [362, 273] on button "Edit" at bounding box center [365, 274] width 34 height 13
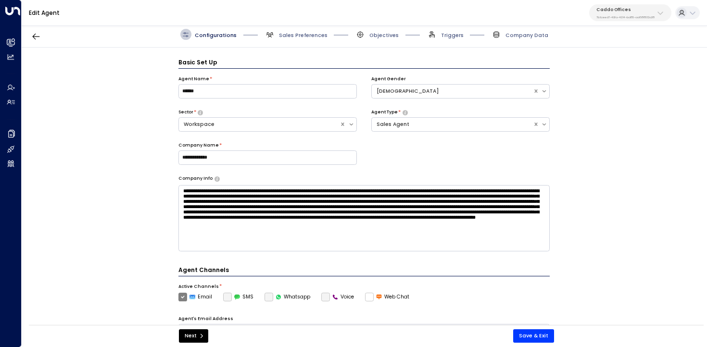
scroll to position [11, 0]
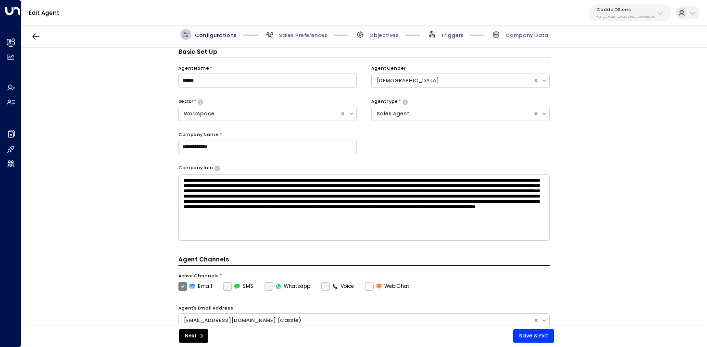
click at [456, 36] on span "Triggers" at bounding box center [452, 35] width 23 height 7
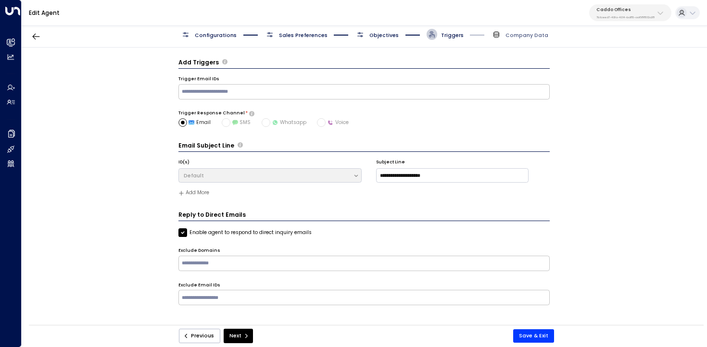
click at [373, 37] on span "Objectives" at bounding box center [384, 35] width 29 height 7
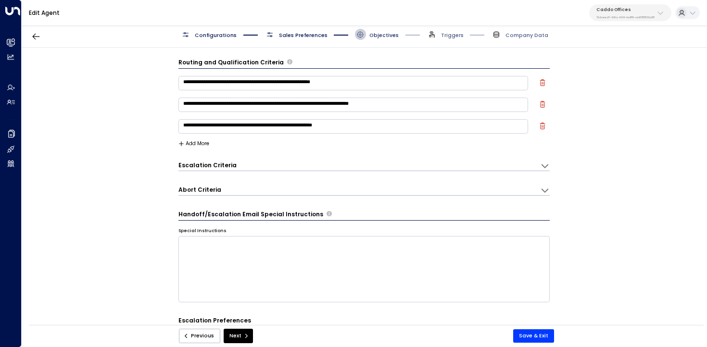
scroll to position [11, 0]
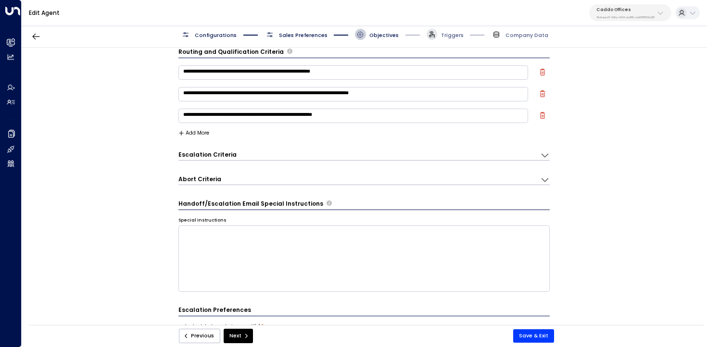
click at [435, 35] on icon at bounding box center [432, 34] width 6 height 7
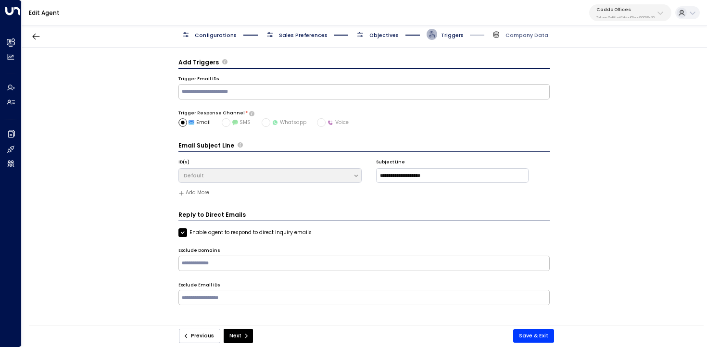
scroll to position [0, 0]
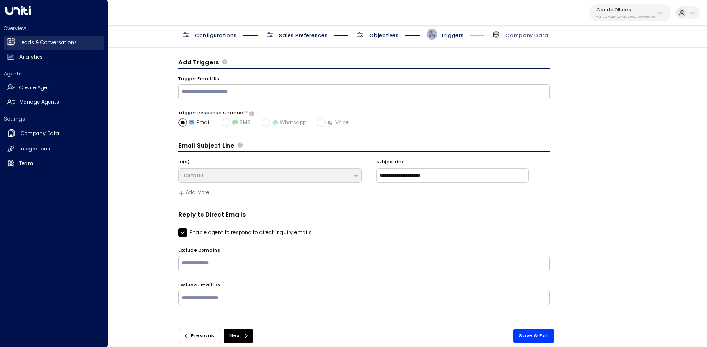
click at [17, 38] on link "Leads & Conversations Leads & Conversations" at bounding box center [54, 43] width 101 height 14
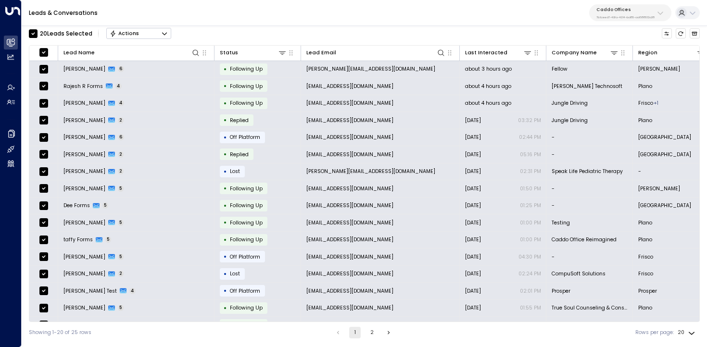
click at [158, 32] on button "Actions" at bounding box center [138, 34] width 65 height 12
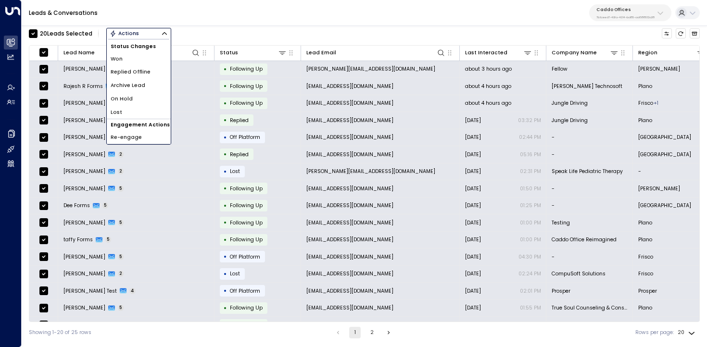
click at [141, 88] on span "Archive Lead" at bounding box center [128, 86] width 35 height 8
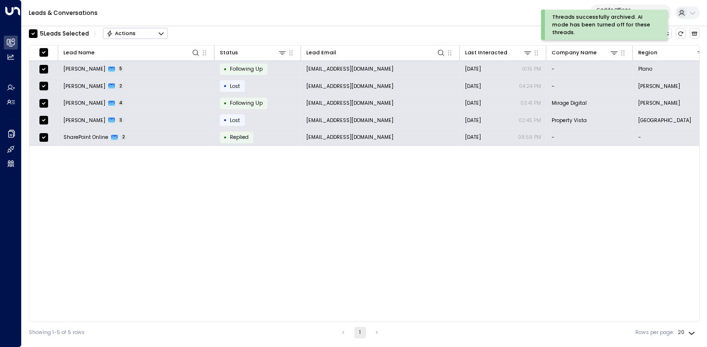
click at [147, 31] on button "Actions" at bounding box center [135, 34] width 65 height 12
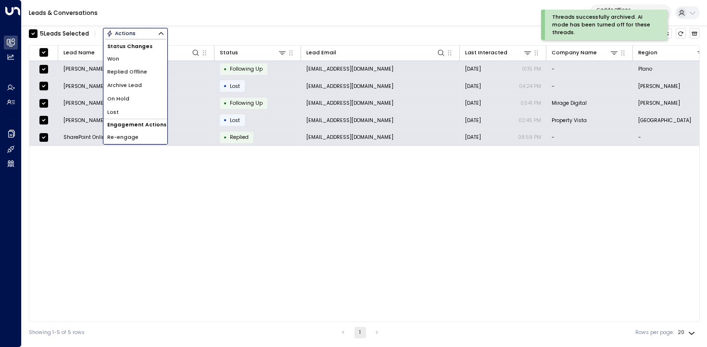
click at [143, 87] on li "Archive Lead" at bounding box center [135, 85] width 64 height 13
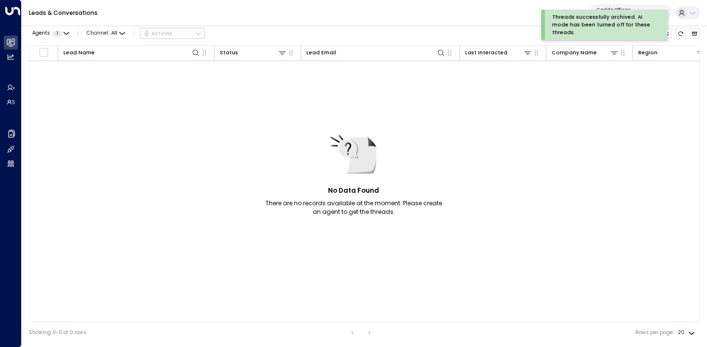
click at [697, 31] on div "Threads successfully archived. AI mode has been turned off for these threads. T…" at bounding box center [619, 25] width 156 height 30
click at [693, 34] on div "Threads successfully archived. AI mode has been turned off for these threads." at bounding box center [619, 25] width 156 height 30
click at [695, 34] on div "Threads successfully archived. AI mode has been turned off for these threads." at bounding box center [619, 25] width 156 height 30
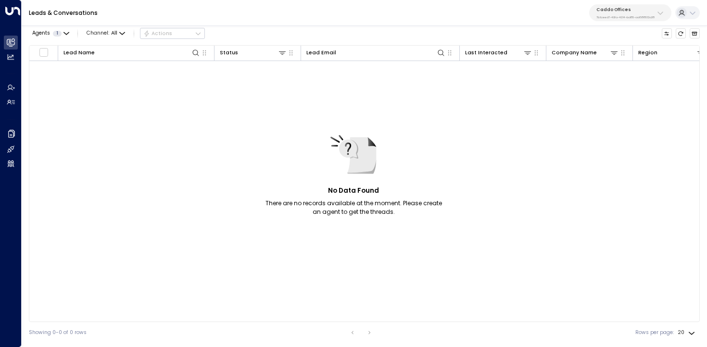
click at [694, 33] on div "Threads successfully archived. AI mode has been turned off for these threads. O…" at bounding box center [353, 172] width 707 height 344
click at [694, 33] on icon "Archived Leads" at bounding box center [694, 34] width 5 height 4
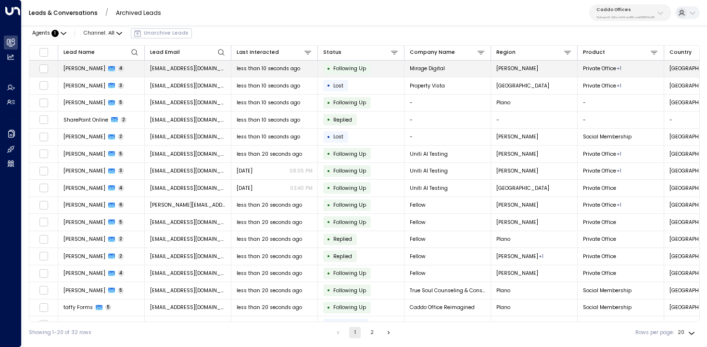
scroll to position [0, 510]
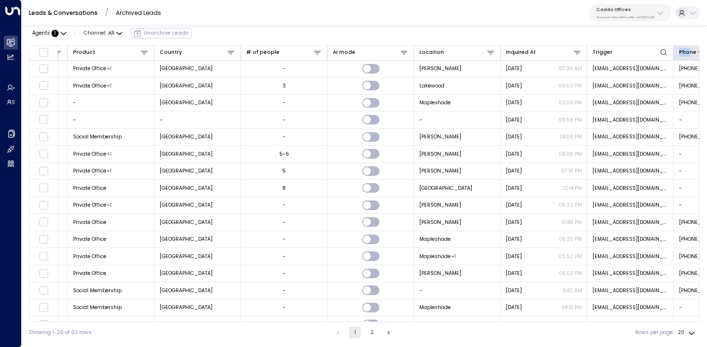
drag, startPoint x: 672, startPoint y: 54, endPoint x: 692, endPoint y: 54, distance: 19.7
click at [692, 54] on tr "Lead Name Lead Email Last Interacted Status Company Name Region Product Country…" at bounding box center [140, 53] width 1242 height 15
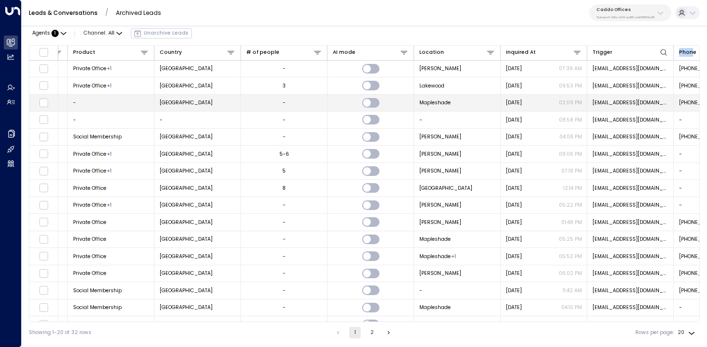
scroll to position [0, 573]
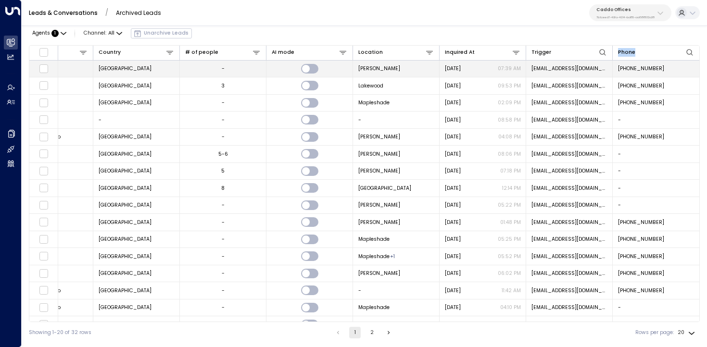
drag, startPoint x: 611, startPoint y: 53, endPoint x: 648, endPoint y: 60, distance: 37.7
click at [590, 66] on span "noreply@notifications.hubspot.com" at bounding box center [570, 68] width 76 height 7
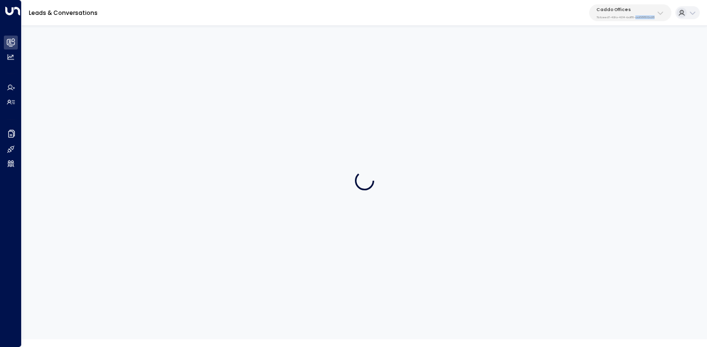
click at [590, 66] on div at bounding box center [365, 181] width 686 height 318
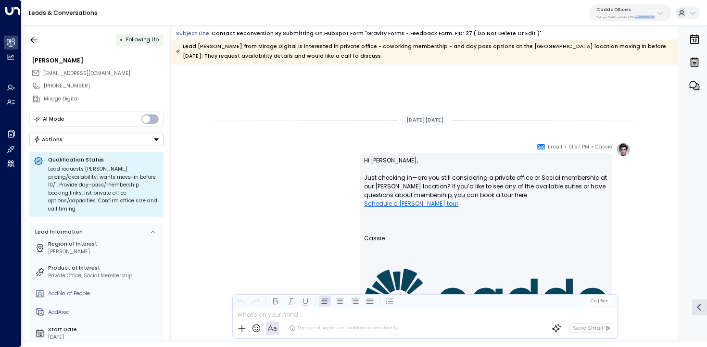
scroll to position [1713, 0]
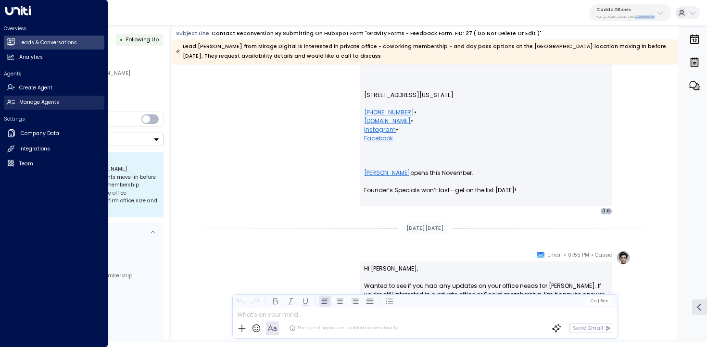
click at [12, 102] on icon at bounding box center [11, 102] width 8 height 5
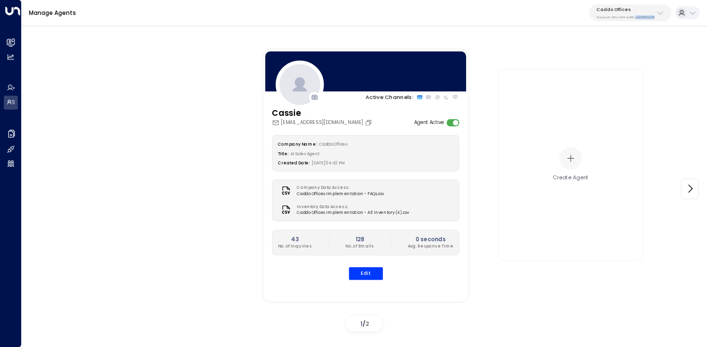
click at [359, 266] on div "Company Name: Caddo Offices Title: AI Sales Agent Created Date: 09/08/2025, 04:…" at bounding box center [366, 207] width 188 height 145
click at [360, 275] on button "Edit" at bounding box center [365, 274] width 34 height 13
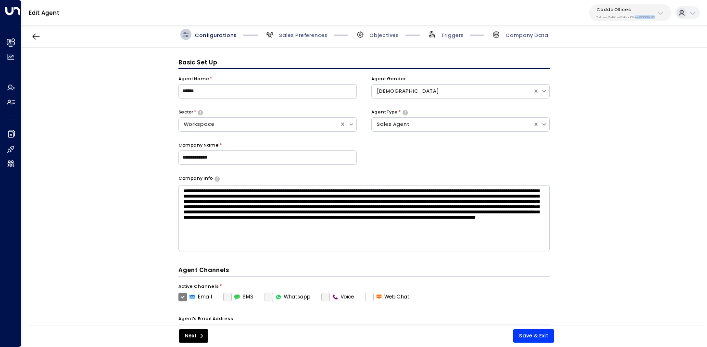
scroll to position [11, 0]
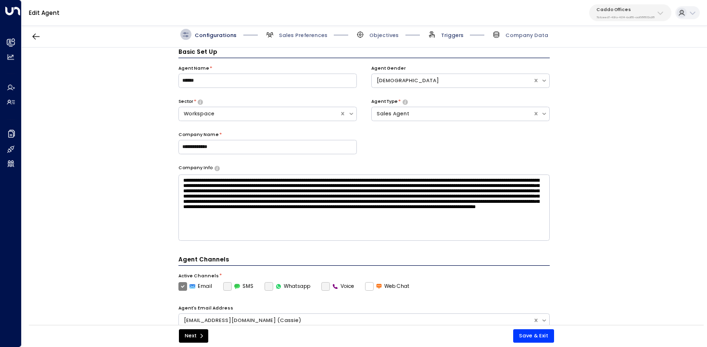
click at [451, 35] on span "Triggers" at bounding box center [452, 35] width 23 height 7
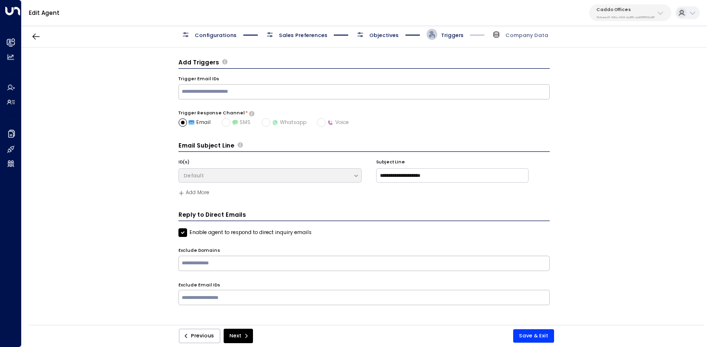
click at [391, 94] on input "text" at bounding box center [364, 92] width 368 height 12
paste input "**********"
type input "**********"
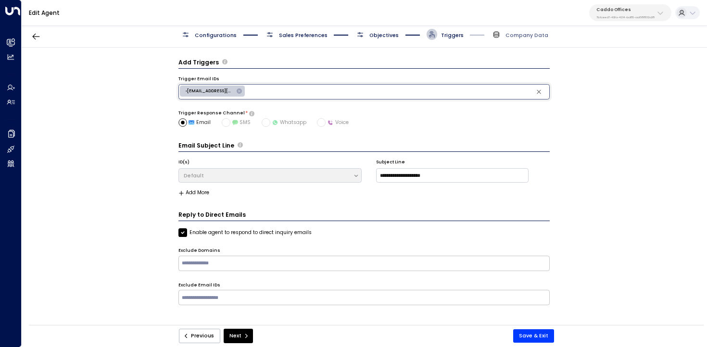
click at [241, 92] on icon at bounding box center [239, 91] width 5 height 5
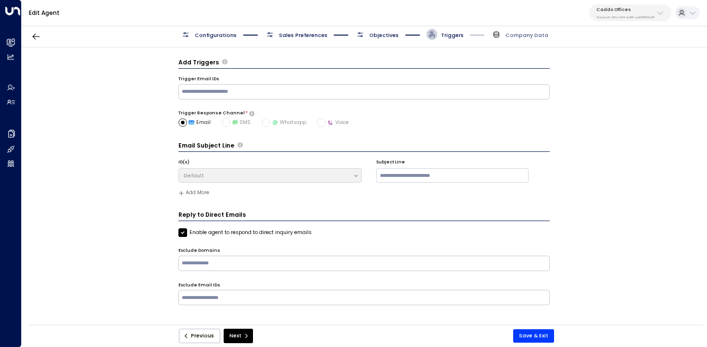
click at [259, 93] on input "text" at bounding box center [364, 92] width 368 height 12
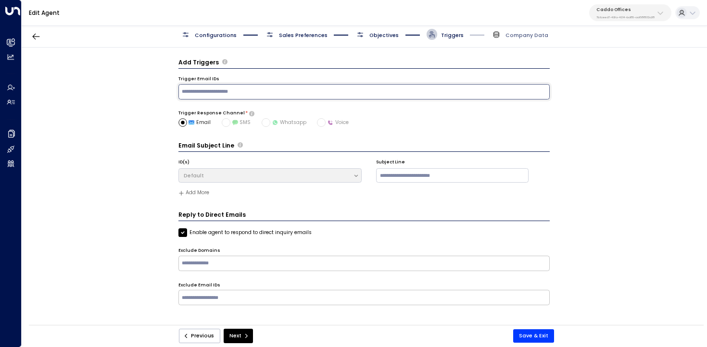
paste input "**********"
click at [185, 89] on input "**********" at bounding box center [364, 92] width 368 height 12
type input "**********"
click at [107, 142] on div "Add Triggers Trigger Email IDs noreply@notifications.hubspot.com ​ Trigger Resp…" at bounding box center [364, 189] width 685 height 282
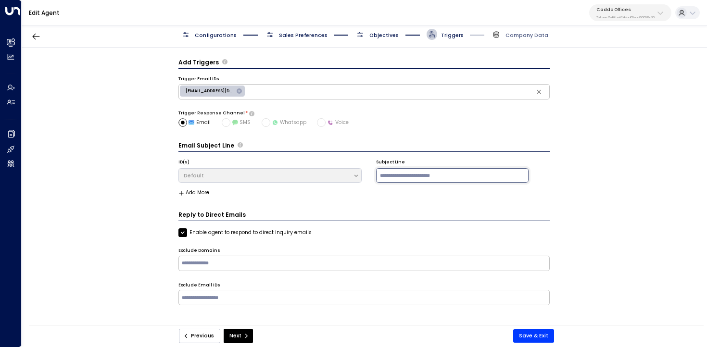
click at [427, 181] on input at bounding box center [452, 175] width 153 height 14
type input "**********"
click at [532, 336] on button "Save & Exit" at bounding box center [533, 336] width 41 height 13
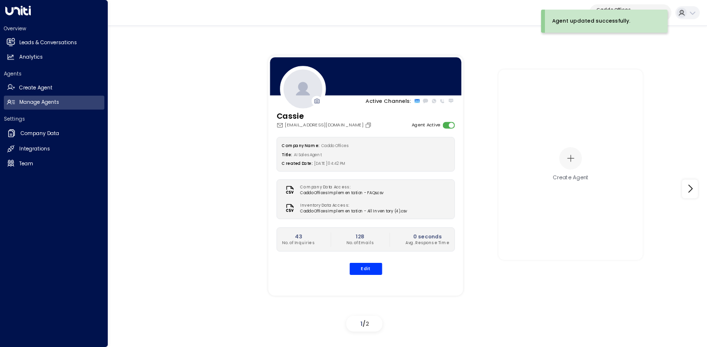
click at [33, 156] on div "Settings Company Data Company Data Integrations Integrations Team Team" at bounding box center [54, 143] width 101 height 56
click at [41, 153] on h2 "Integrations" at bounding box center [34, 149] width 31 height 8
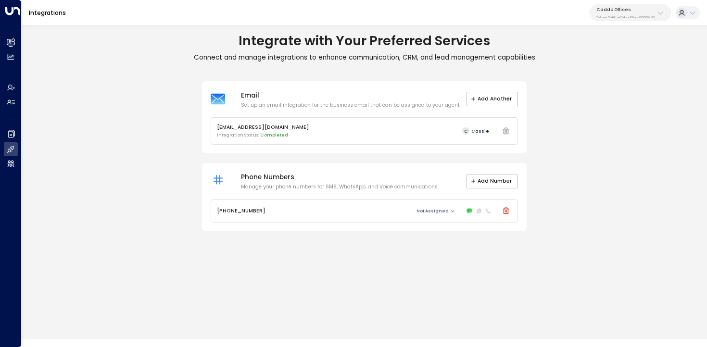
click at [472, 210] on icon at bounding box center [470, 211] width 6 height 4
click at [159, 192] on div "Email Set up an email integration for the business email that can be assigned t…" at bounding box center [365, 156] width 686 height 151
click at [446, 214] on span "Not Assigned" at bounding box center [433, 211] width 32 height 5
click at [445, 224] on p "Cassie" at bounding box center [443, 226] width 31 height 8
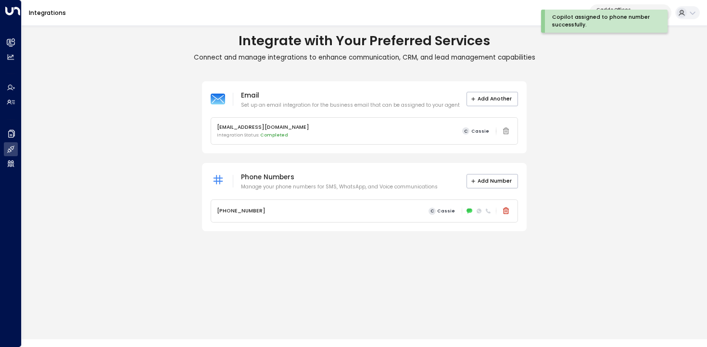
click at [103, 157] on div "Email Set up an email integration for the business email that can be assigned t…" at bounding box center [365, 156] width 686 height 151
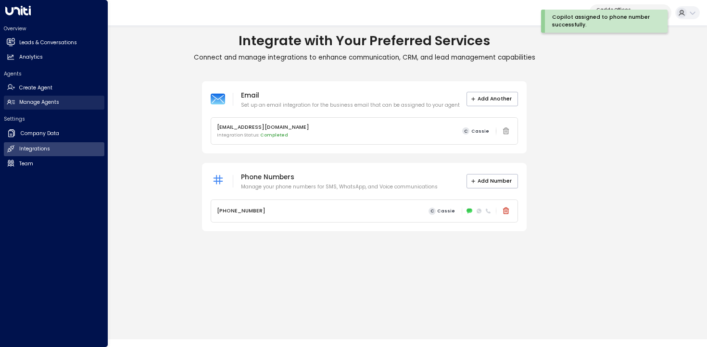
click at [22, 106] on h2 "Manage Agents" at bounding box center [39, 103] width 40 height 8
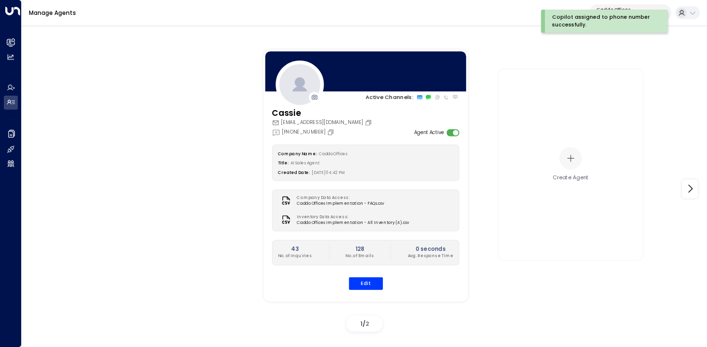
click at [370, 275] on div "Company Name: Caddo Offices Title: AI Sales Agent Created Date: 09/08/2025, 04:…" at bounding box center [366, 217] width 188 height 145
click at [369, 276] on div "Company Name: Caddo Offices Title: AI Sales Agent Created Date: 09/08/2025, 04:…" at bounding box center [366, 217] width 188 height 145
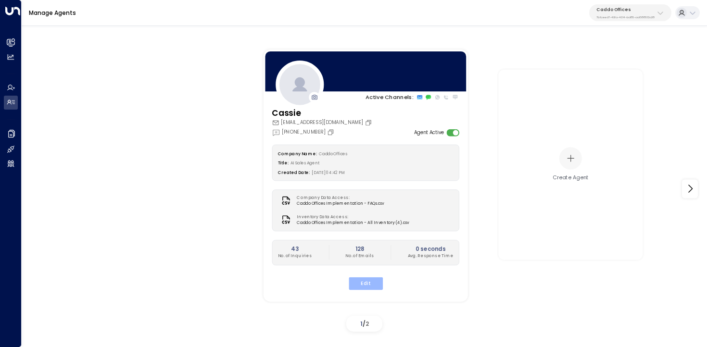
click at [354, 278] on button "Edit" at bounding box center [365, 283] width 34 height 13
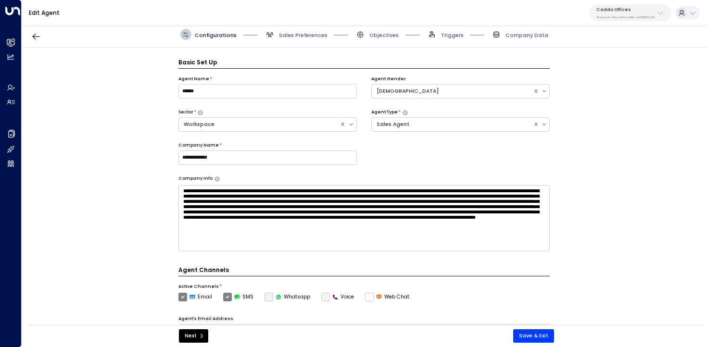
scroll to position [11, 0]
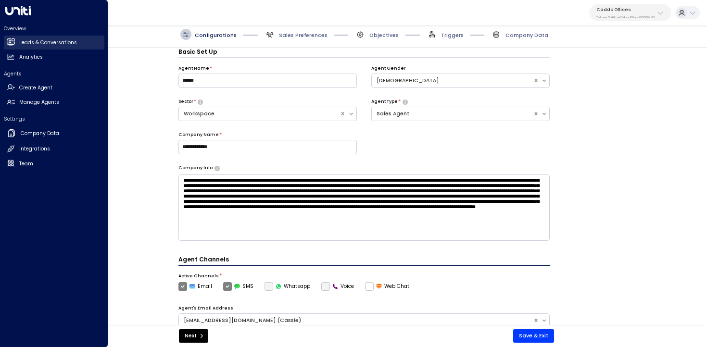
click at [14, 38] on link "Leads & Conversations Leads & Conversations" at bounding box center [54, 43] width 101 height 14
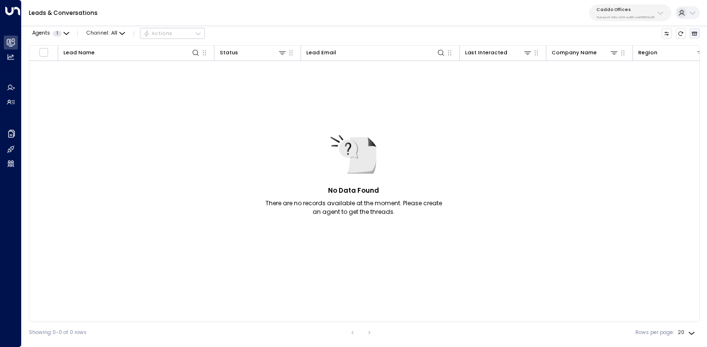
click at [694, 33] on icon "Archived Leads" at bounding box center [695, 34] width 6 height 6
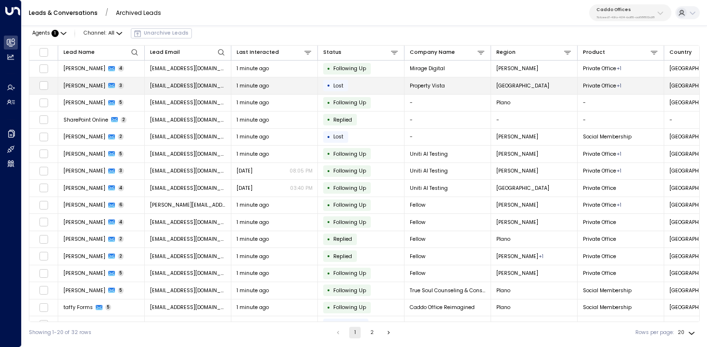
click at [134, 84] on td "Eric Link 3" at bounding box center [101, 85] width 87 height 17
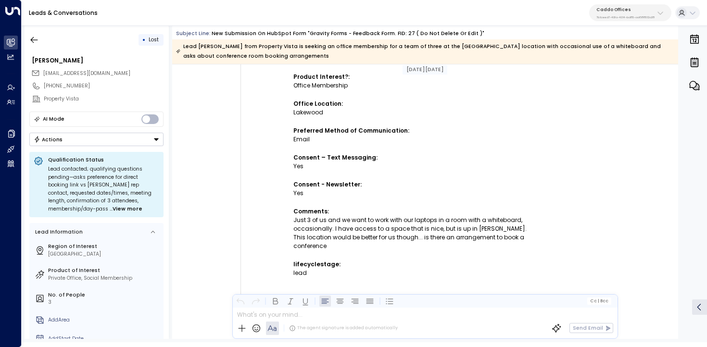
scroll to position [277, 0]
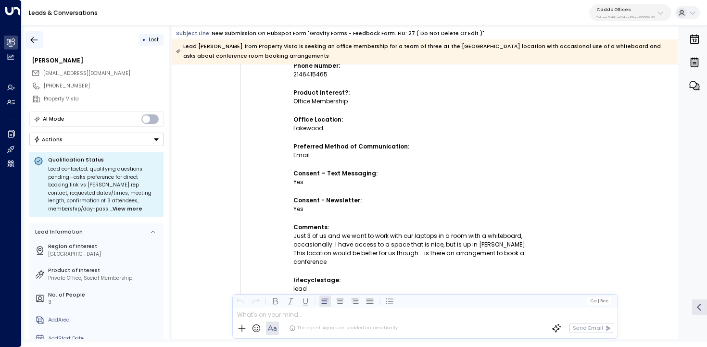
click at [28, 33] on button "button" at bounding box center [34, 39] width 17 height 17
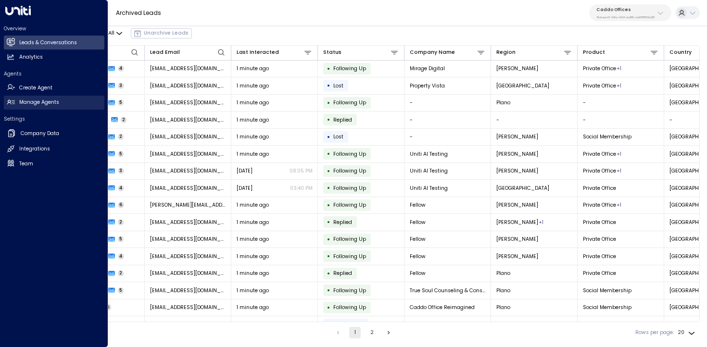
click at [30, 103] on h2 "Manage Agents" at bounding box center [39, 103] width 40 height 8
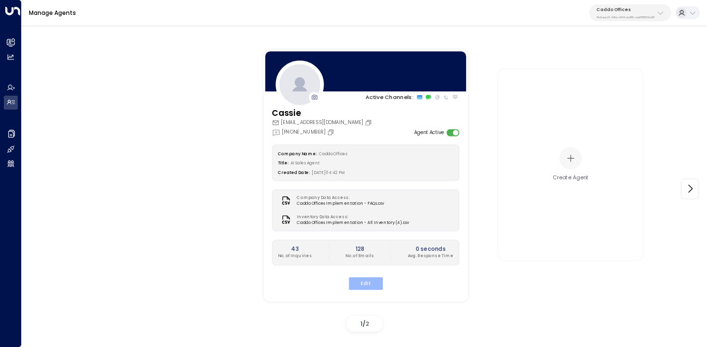
click at [362, 282] on button "Edit" at bounding box center [365, 283] width 34 height 13
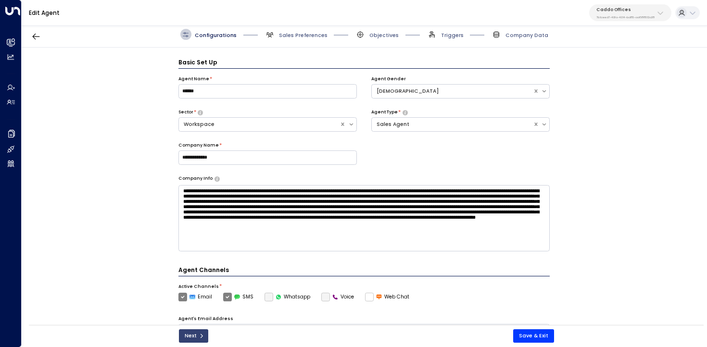
click at [195, 336] on button "Next" at bounding box center [193, 336] width 29 height 13
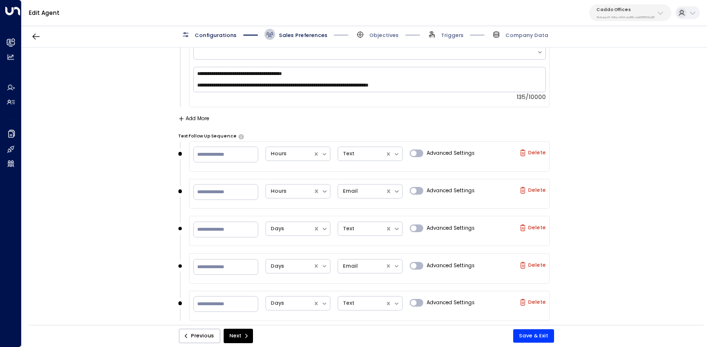
scroll to position [1097, 0]
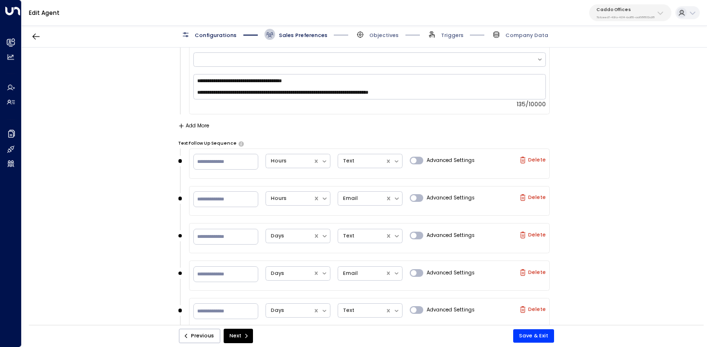
click at [197, 124] on button "Add More" at bounding box center [194, 126] width 31 height 6
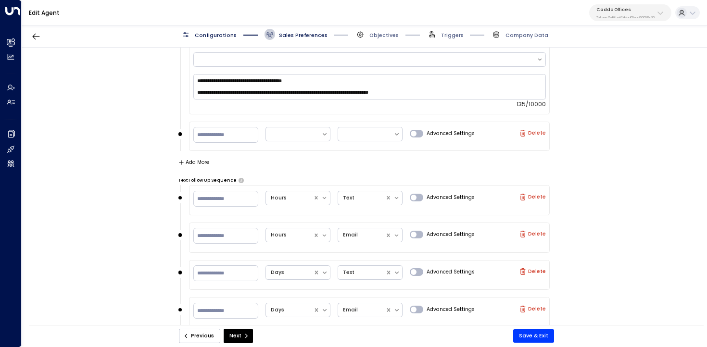
click at [198, 160] on button "Add More" at bounding box center [194, 163] width 31 height 6
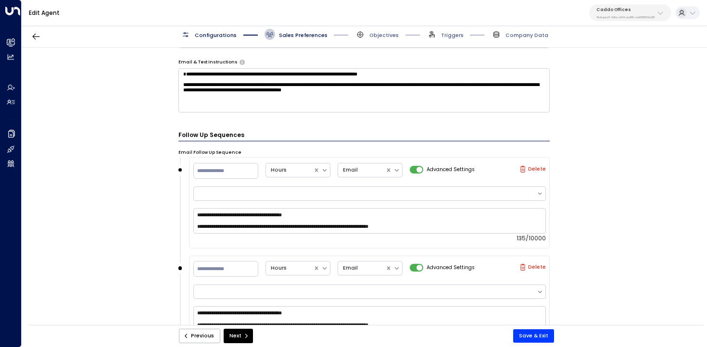
scroll to position [571, 0]
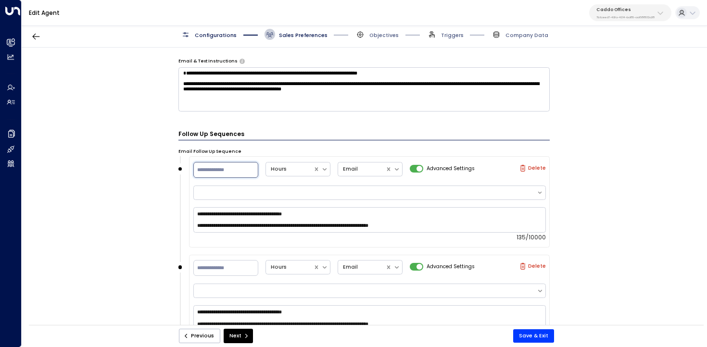
drag, startPoint x: 227, startPoint y: 172, endPoint x: 179, endPoint y: 171, distance: 48.6
click at [179, 171] on div "**********" at bounding box center [365, 205] width 372 height 98
type input "*"
click at [157, 224] on div "**********" at bounding box center [364, 189] width 685 height 282
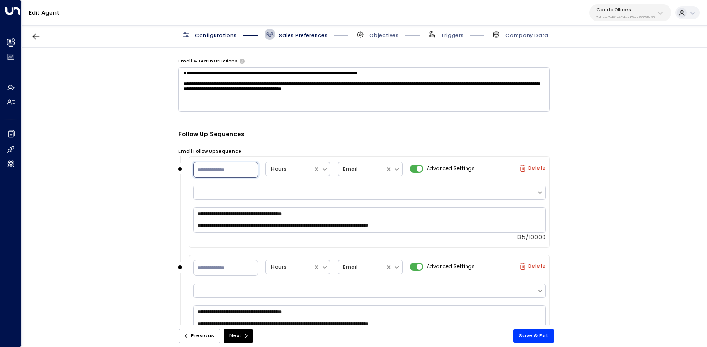
type input "*"
click at [144, 241] on div "**********" at bounding box center [364, 189] width 685 height 282
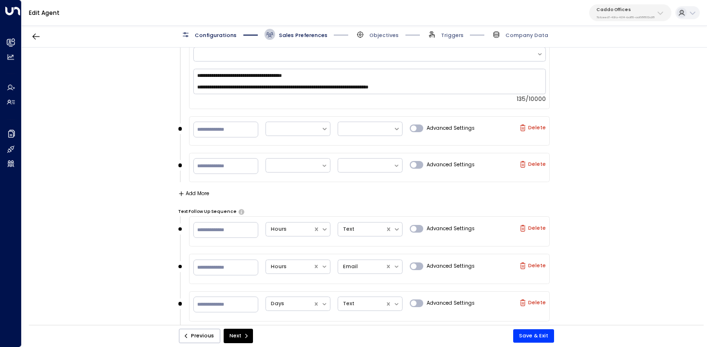
scroll to position [1102, 0]
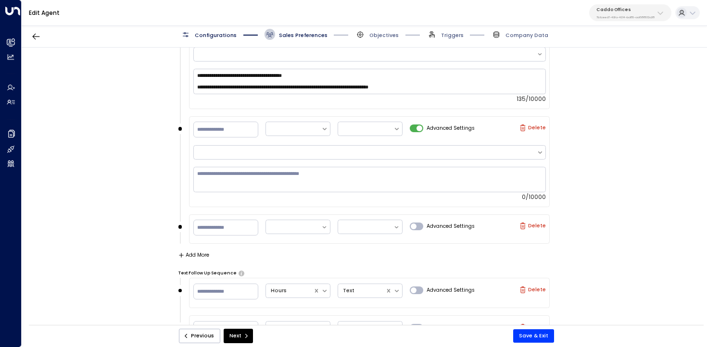
click at [417, 218] on div "Advanced Settings" at bounding box center [442, 226] width 65 height 17
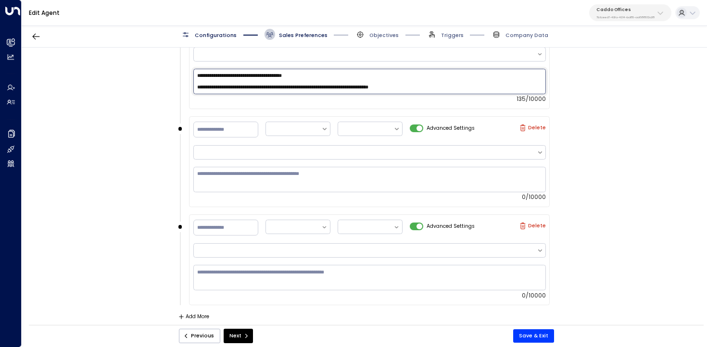
click at [383, 79] on textarea "**********" at bounding box center [369, 82] width 353 height 26
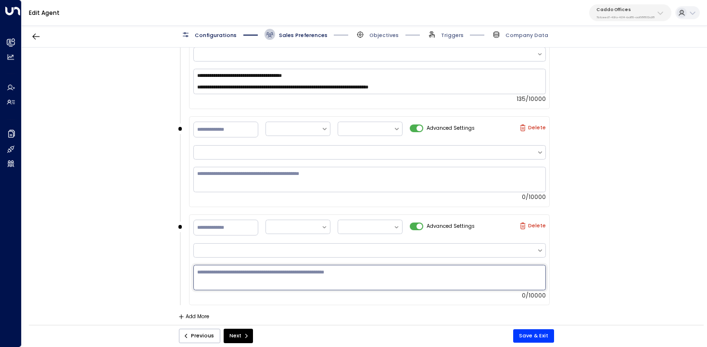
click at [306, 273] on textarea at bounding box center [369, 278] width 353 height 26
paste textarea "**********"
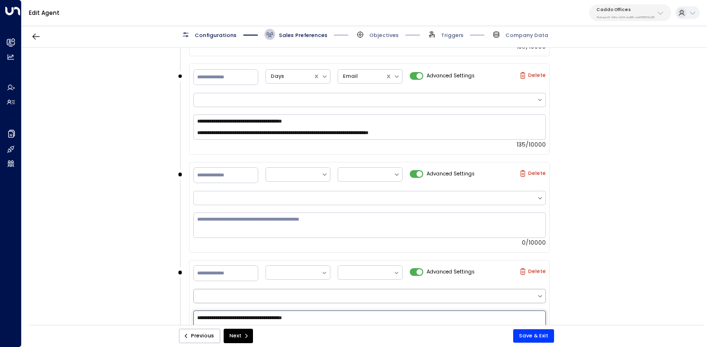
scroll to position [1078, 0]
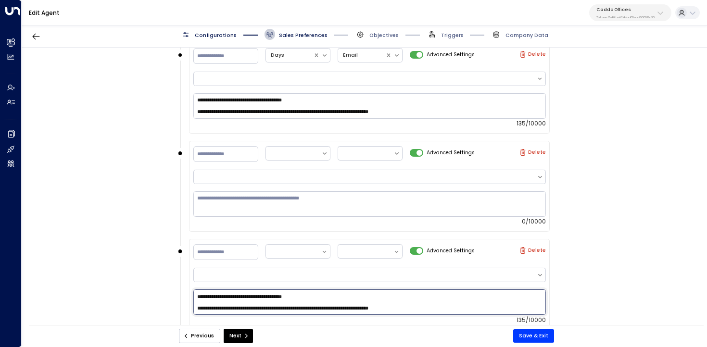
type textarea "**********"
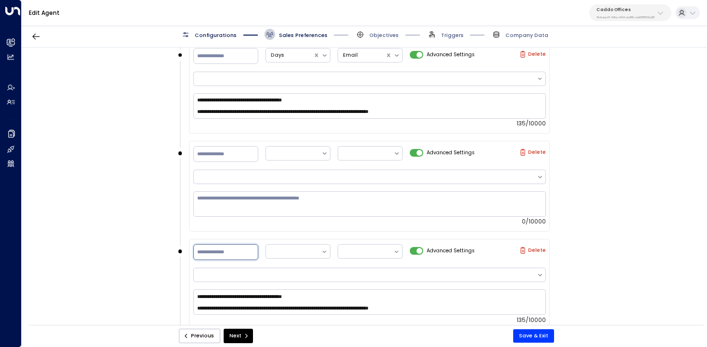
click at [228, 247] on input "number" at bounding box center [225, 252] width 65 height 16
type input "**"
click at [298, 247] on div at bounding box center [294, 252] width 46 height 10
click at [292, 227] on div "Days" at bounding box center [298, 231] width 65 height 15
click at [368, 247] on div at bounding box center [366, 252] width 46 height 10
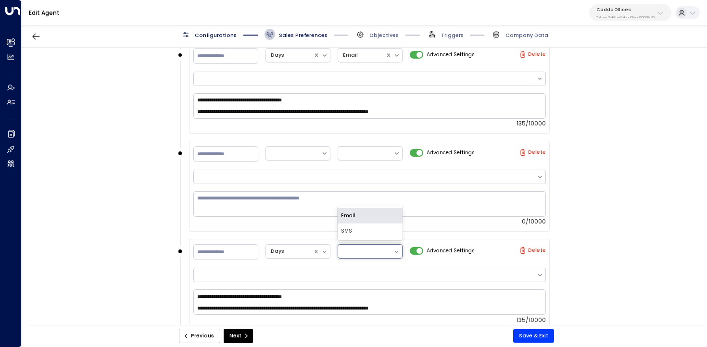
click at [362, 209] on div "Email" at bounding box center [370, 215] width 65 height 15
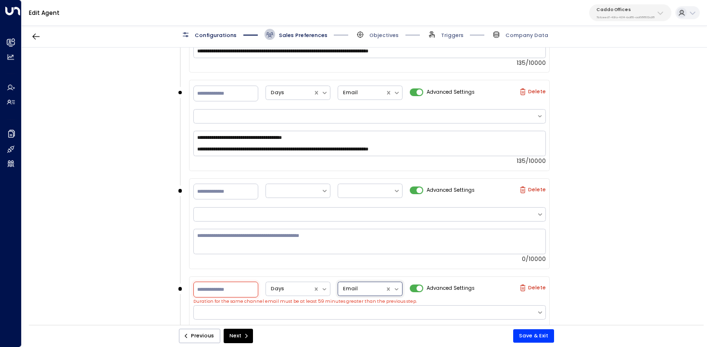
scroll to position [1043, 0]
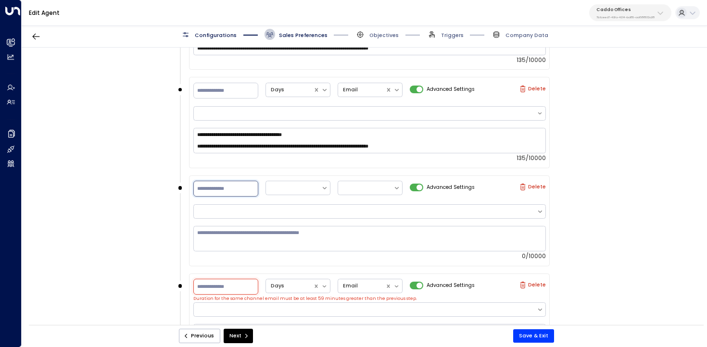
click at [240, 186] on input "number" at bounding box center [225, 189] width 65 height 16
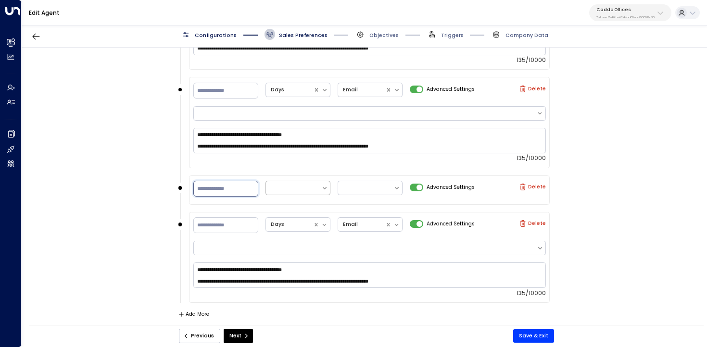
type input "**"
click at [304, 183] on div at bounding box center [294, 188] width 46 height 10
click at [292, 234] on div "Days" at bounding box center [298, 239] width 65 height 15
click at [362, 192] on div at bounding box center [370, 188] width 65 height 14
click at [361, 207] on div "Email" at bounding box center [370, 208] width 65 height 15
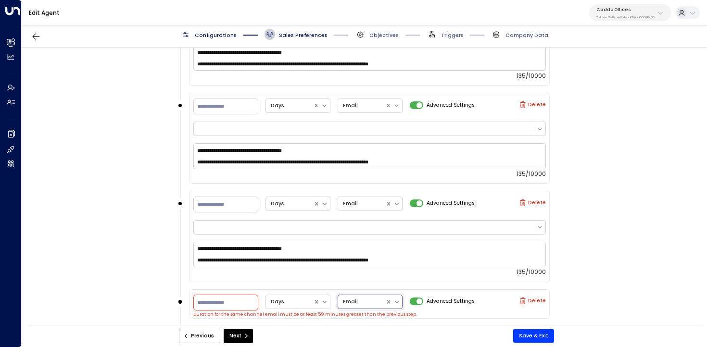
scroll to position [930, 0]
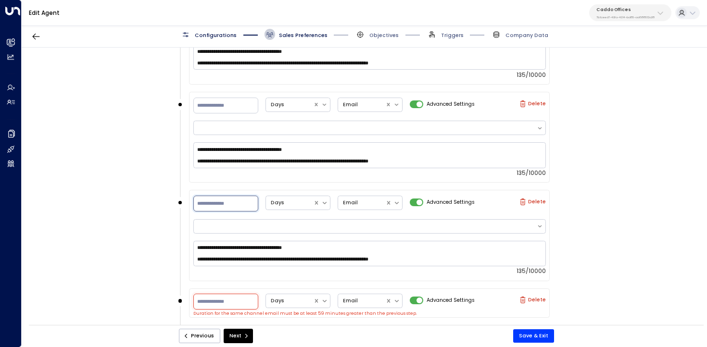
drag, startPoint x: 238, startPoint y: 202, endPoint x: 167, endPoint y: 202, distance: 70.3
click at [167, 202] on div "**********" at bounding box center [364, 189] width 685 height 282
type input "*"
click at [143, 195] on div "**********" at bounding box center [364, 189] width 685 height 282
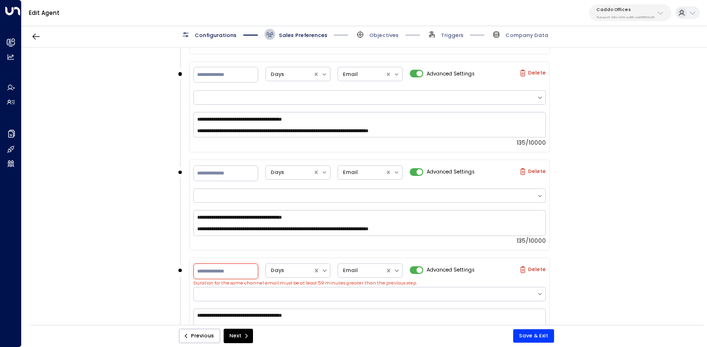
scroll to position [861, 0]
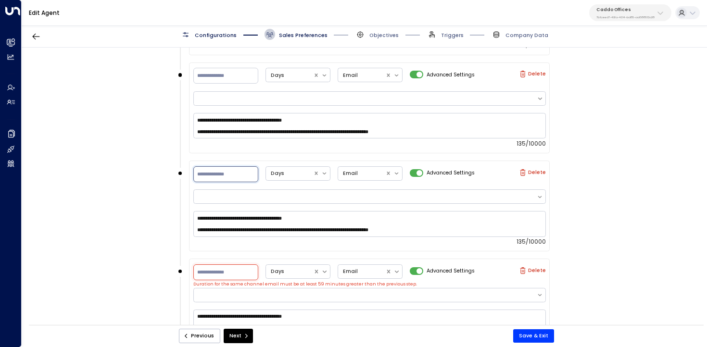
drag, startPoint x: 220, startPoint y: 167, endPoint x: 154, endPoint y: 166, distance: 66.9
click at [154, 167] on div "**********" at bounding box center [364, 189] width 685 height 282
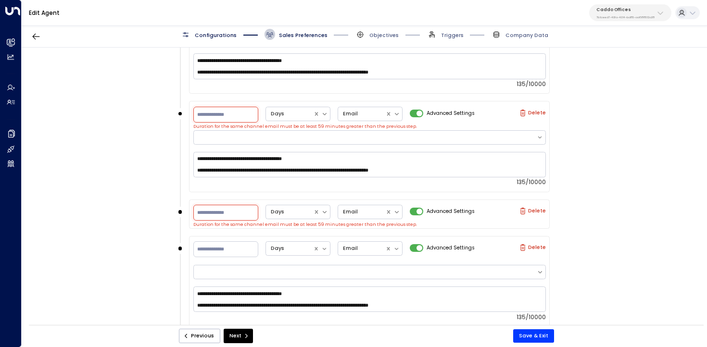
scroll to position [1020, 0]
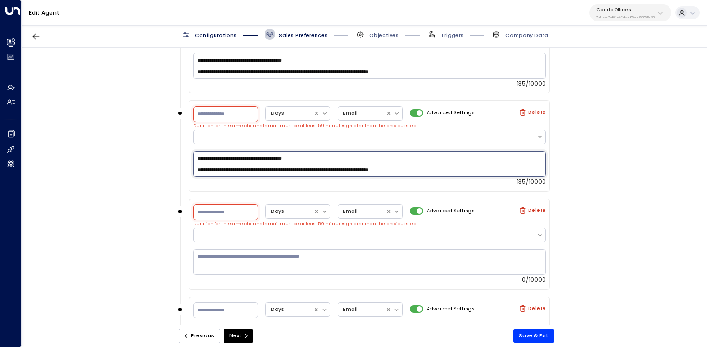
click at [414, 165] on textarea "**********" at bounding box center [369, 165] width 353 height 26
click at [355, 259] on textarea at bounding box center [369, 263] width 353 height 26
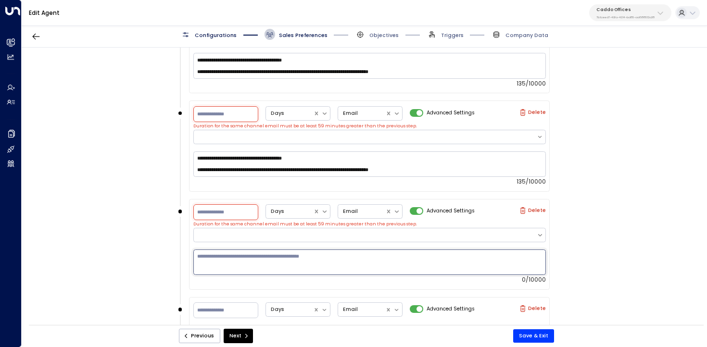
paste textarea "**********"
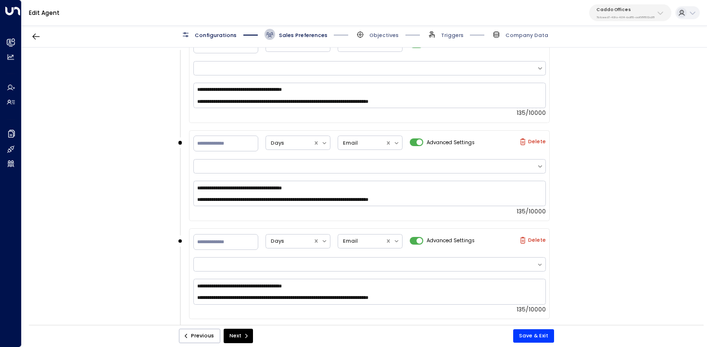
scroll to position [804, 0]
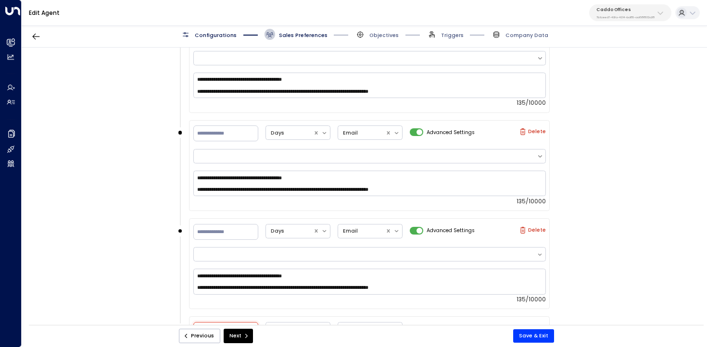
type textarea "**********"
drag, startPoint x: 211, startPoint y: 231, endPoint x: 173, endPoint y: 231, distance: 38.0
click at [173, 231] on div "**********" at bounding box center [364, 189] width 685 height 282
type input "**"
click at [323, 229] on icon at bounding box center [324, 231] width 7 height 7
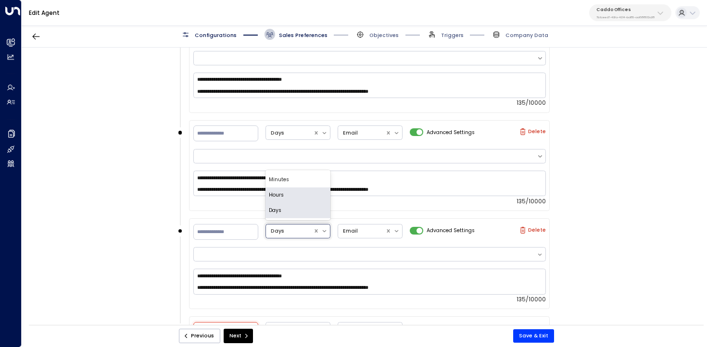
click at [308, 195] on div "Hours" at bounding box center [298, 195] width 65 height 15
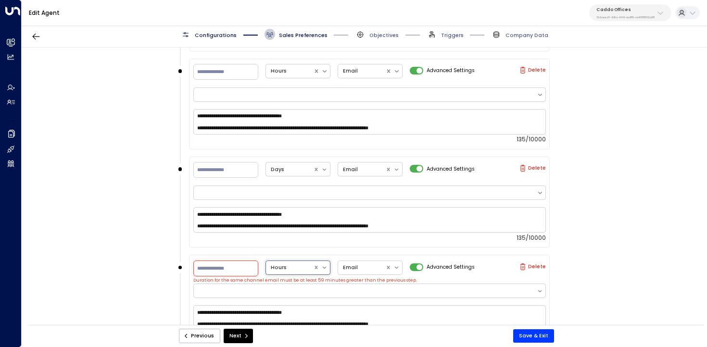
scroll to position [765, 0]
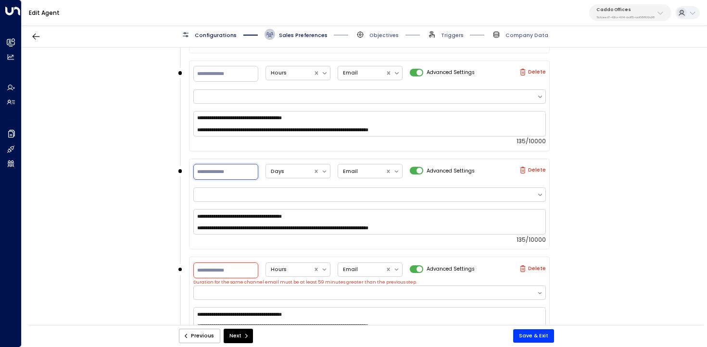
drag, startPoint x: 240, startPoint y: 173, endPoint x: 184, endPoint y: 173, distance: 56.3
click at [184, 173] on div "**********" at bounding box center [365, 208] width 372 height 98
type input "**"
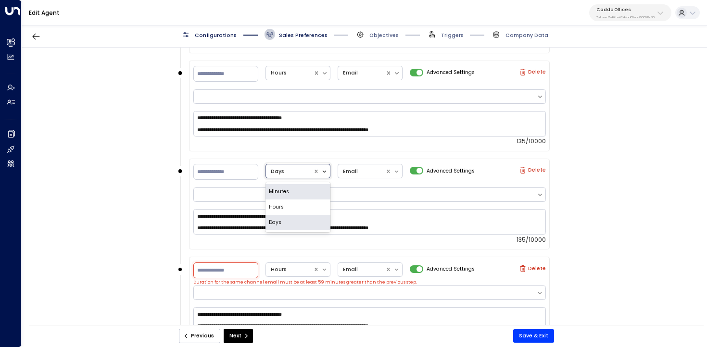
click at [321, 168] on icon at bounding box center [324, 171] width 7 height 7
click at [303, 205] on div "Hours" at bounding box center [298, 207] width 65 height 15
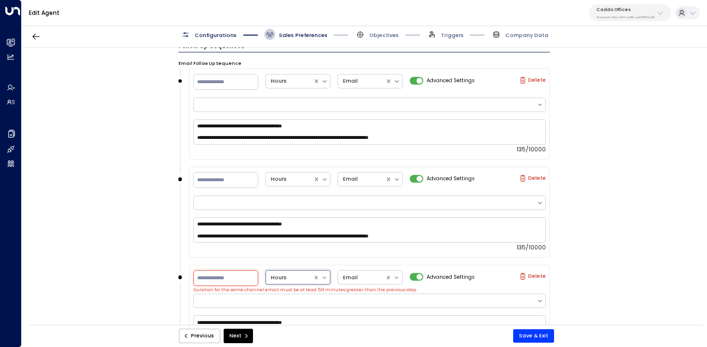
scroll to position [650, 0]
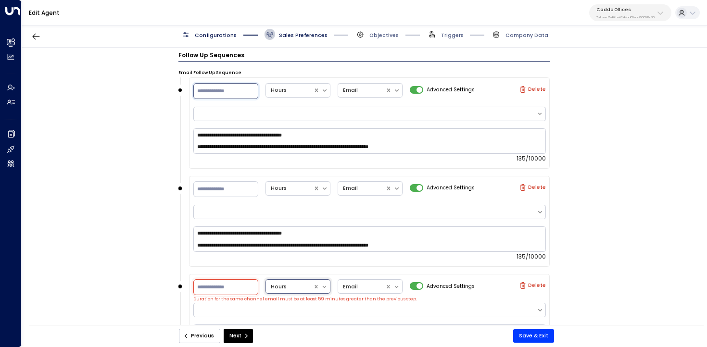
click at [218, 83] on input "*" at bounding box center [225, 91] width 65 height 16
type input "*"
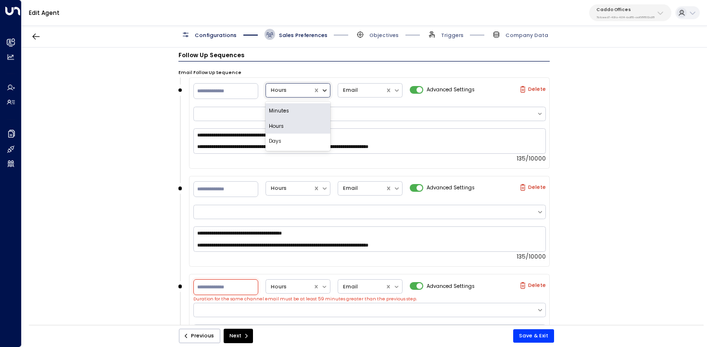
click at [325, 89] on icon at bounding box center [324, 90] width 7 height 7
click at [309, 104] on div "Minutes" at bounding box center [298, 110] width 65 height 15
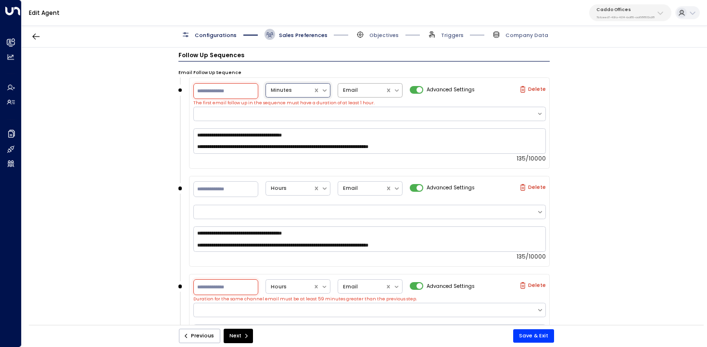
click at [394, 87] on icon at bounding box center [397, 90] width 7 height 7
click at [371, 124] on div "SMS" at bounding box center [370, 126] width 65 height 15
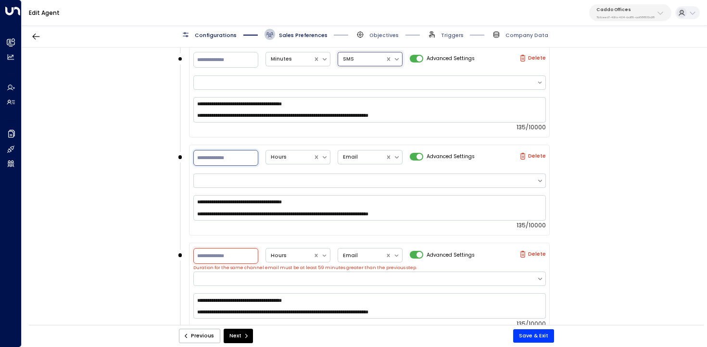
click at [222, 158] on input "**" at bounding box center [225, 158] width 65 height 16
type input "*"
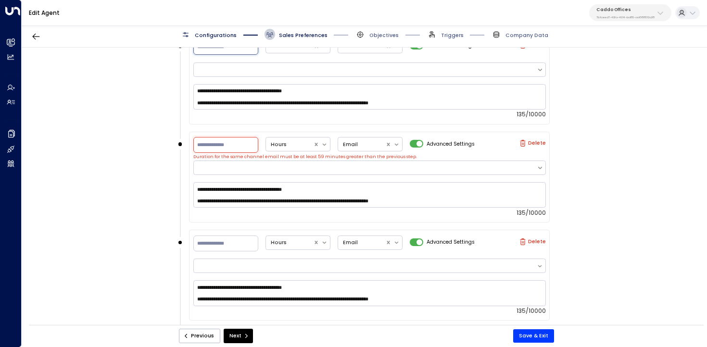
scroll to position [759, 0]
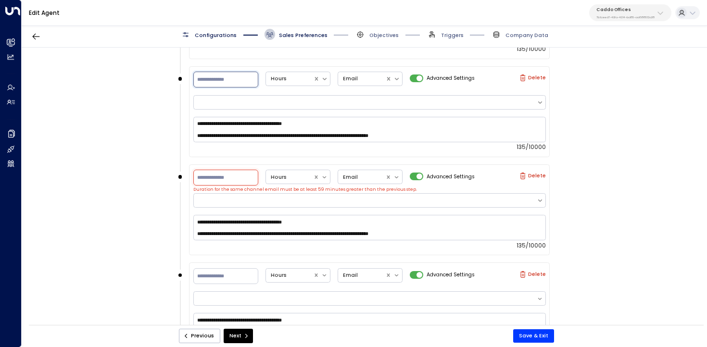
type input "**"
drag, startPoint x: 231, startPoint y: 173, endPoint x: 164, endPoint y: 173, distance: 67.4
click at [164, 173] on div "**********" at bounding box center [364, 189] width 685 height 282
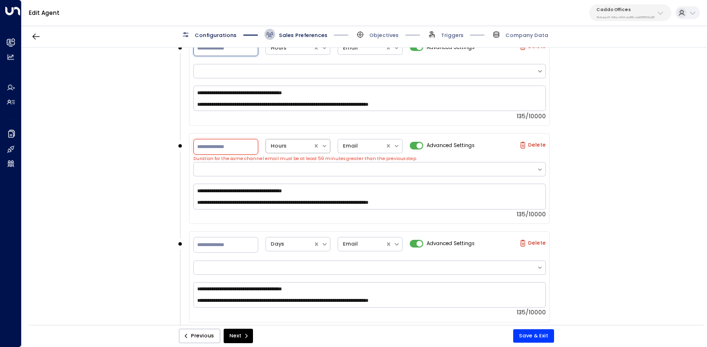
scroll to position [889, 0]
type input "**"
drag, startPoint x: 231, startPoint y: 141, endPoint x: 180, endPoint y: 141, distance: 50.0
click at [181, 141] on div "**********" at bounding box center [365, 182] width 372 height 98
type input "*"
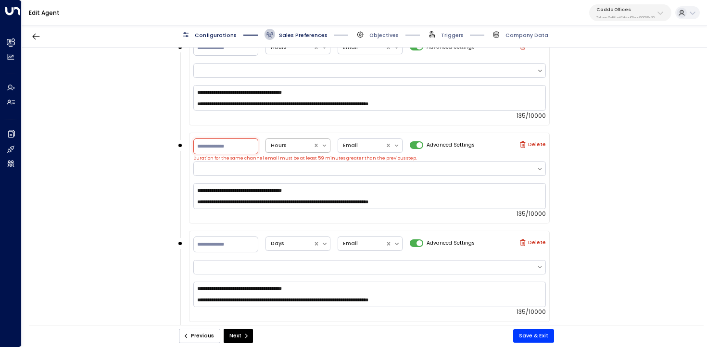
click at [303, 145] on div at bounding box center [290, 146] width 38 height 10
click at [293, 193] on div "Days" at bounding box center [298, 196] width 65 height 15
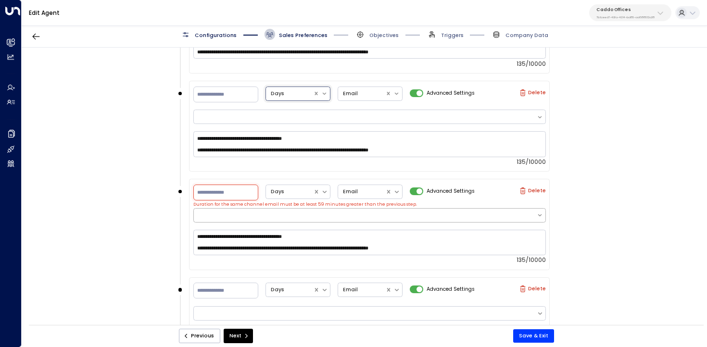
scroll to position [943, 0]
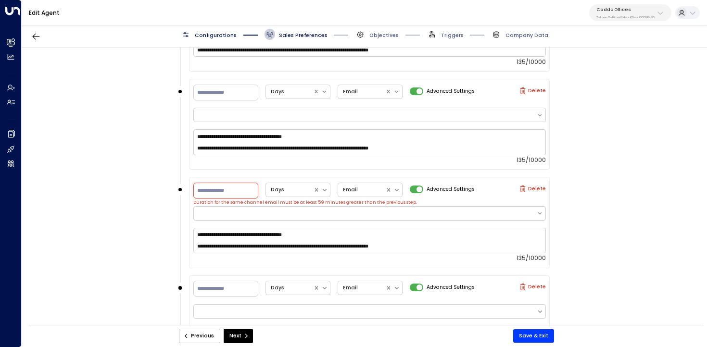
drag, startPoint x: 213, startPoint y: 191, endPoint x: 171, endPoint y: 190, distance: 41.9
click at [171, 190] on div "**********" at bounding box center [364, 189] width 685 height 282
type input "*"
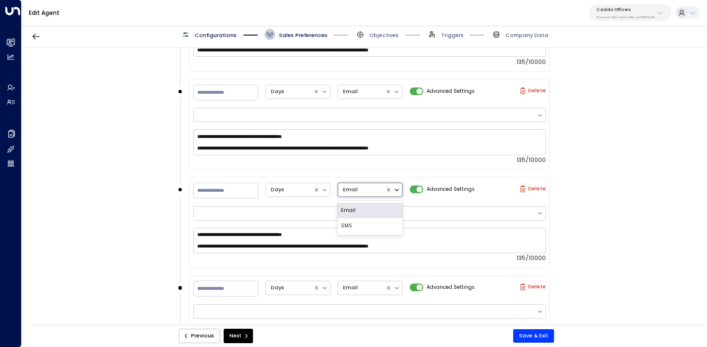
click at [396, 189] on icon at bounding box center [397, 190] width 7 height 7
click at [374, 225] on div "SMS" at bounding box center [370, 225] width 65 height 15
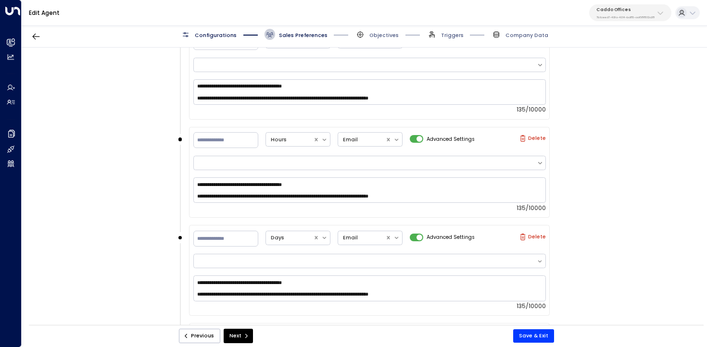
scroll to position [756, 0]
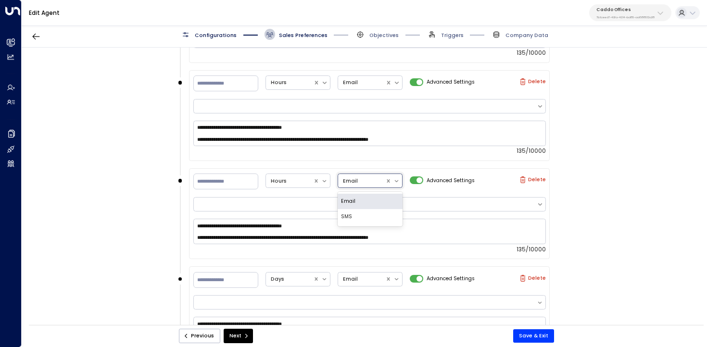
click at [398, 184] on div at bounding box center [393, 180] width 17 height 13
click at [383, 211] on div "SMS" at bounding box center [370, 216] width 65 height 15
click at [526, 333] on button "Save & Exit" at bounding box center [533, 336] width 41 height 13
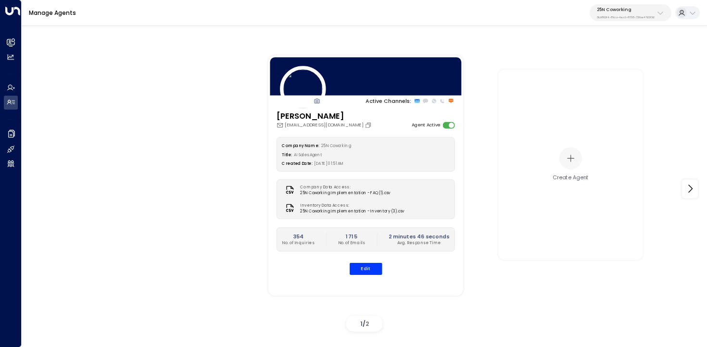
click at [611, 16] on p "3b9800f4-81ca-4ec0-8758-72fbe4763f36" at bounding box center [626, 17] width 58 height 4
type input "*******"
click at [620, 66] on div "Inspire Communities ID: 5ac0484e-0702-4bbb-8380-6168aea91a66" at bounding box center [645, 65] width 102 height 15
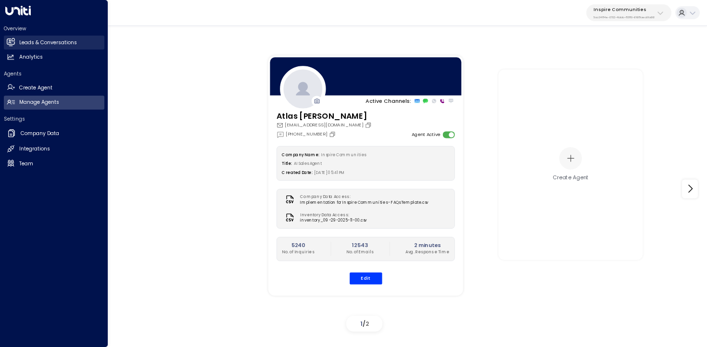
click at [19, 49] on div "Overview Leads & Conversations Leads & Conversations Analytics Analytics Agents…" at bounding box center [54, 173] width 108 height 347
click at [14, 36] on link "Leads & Conversations Leads & Conversations" at bounding box center [54, 43] width 101 height 14
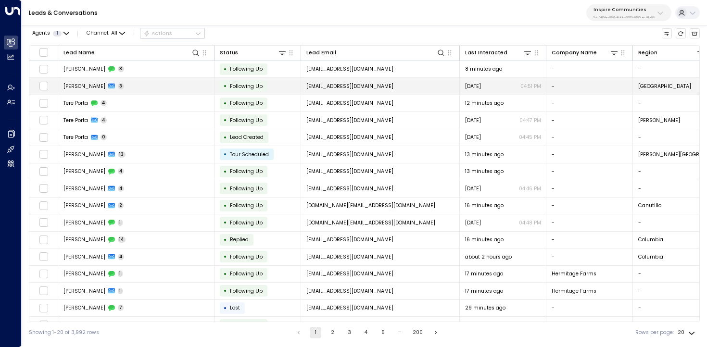
click at [147, 89] on td "[PERSON_NAME] 3" at bounding box center [136, 86] width 156 height 17
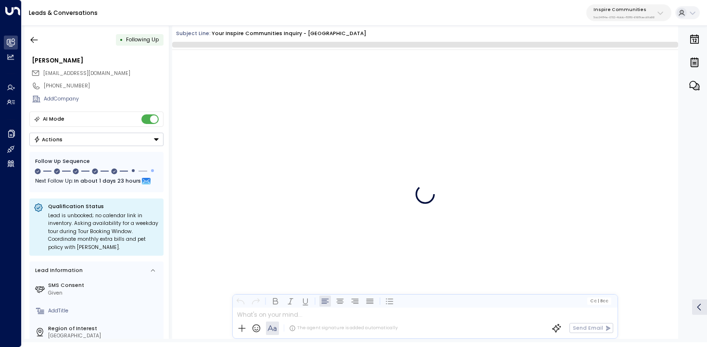
scroll to position [908, 0]
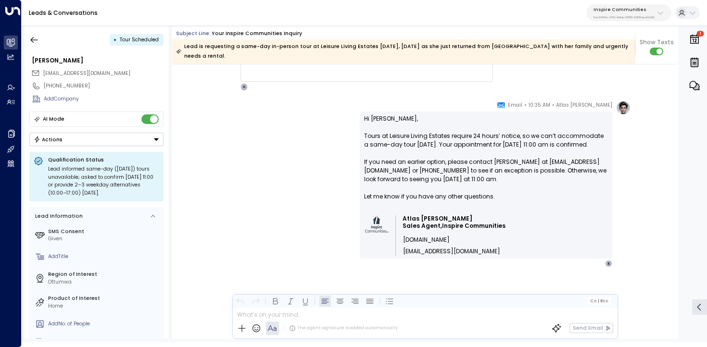
scroll to position [1005, 0]
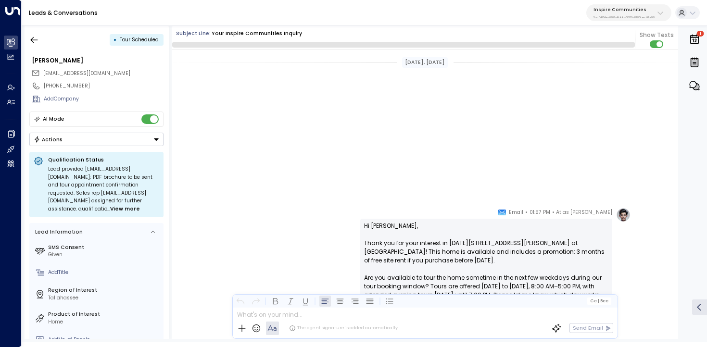
scroll to position [5782, 0]
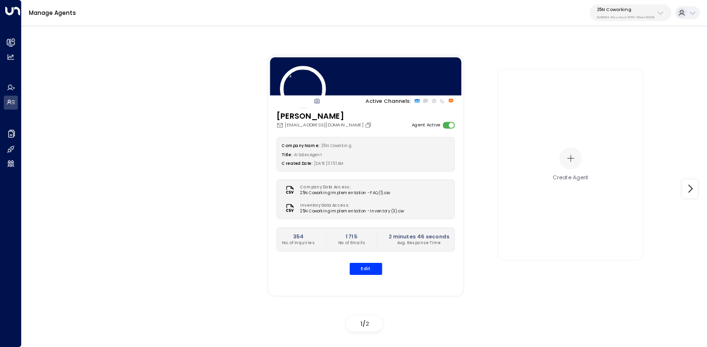
click at [626, 16] on p "3b9800f4-81ca-4ec0-8758-72fbe4763f36" at bounding box center [626, 17] width 58 height 4
type input "********"
click at [591, 69] on li "Four Leaf Properties ID: 34e1cd17-0f68-49af-bd32-3c48ce8611d1" at bounding box center [646, 65] width 110 height 21
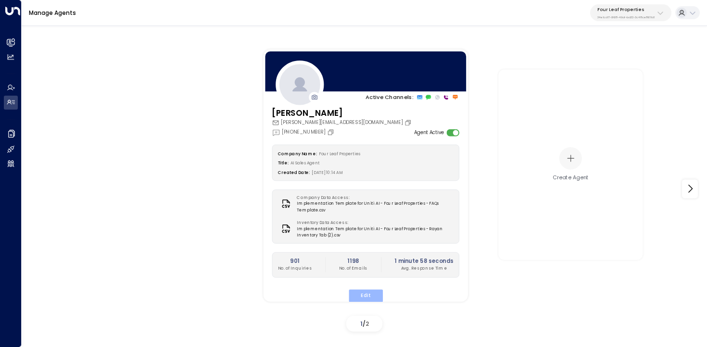
click at [370, 296] on button "Edit" at bounding box center [365, 296] width 34 height 13
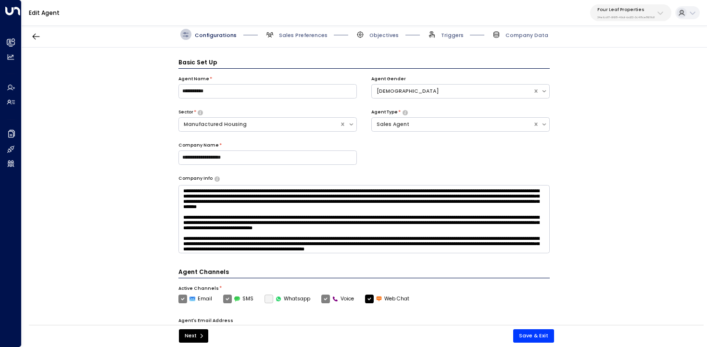
scroll to position [11, 0]
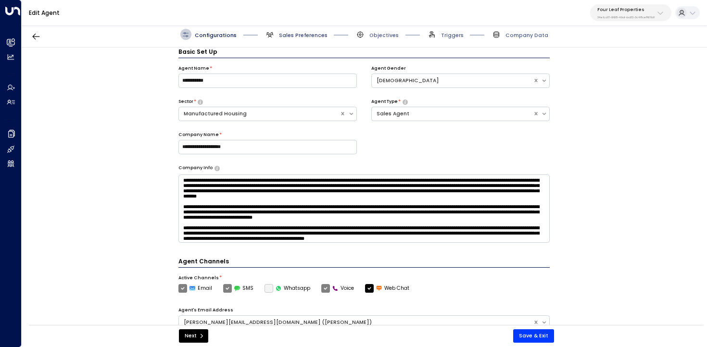
click at [286, 36] on span "Sales Preferences" at bounding box center [303, 35] width 49 height 7
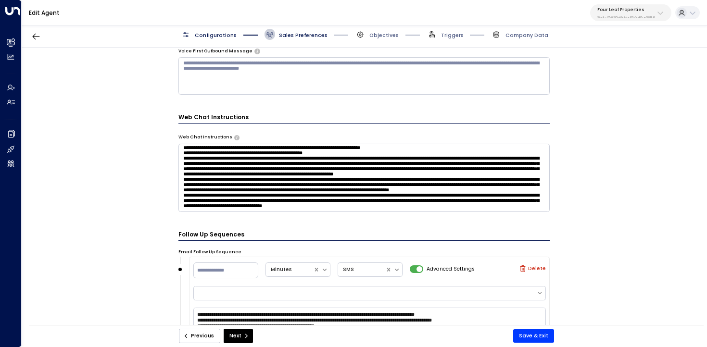
scroll to position [0, 0]
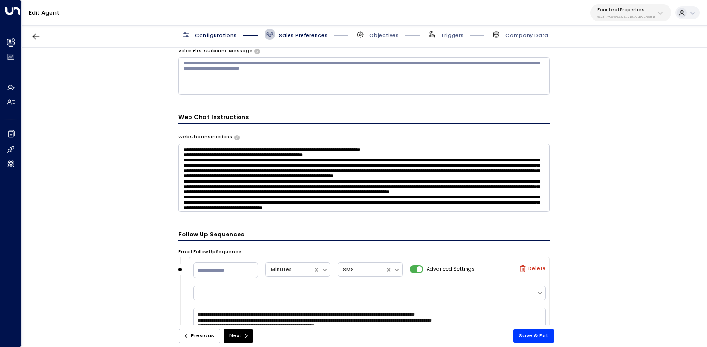
click at [457, 151] on textarea at bounding box center [365, 178] width 372 height 68
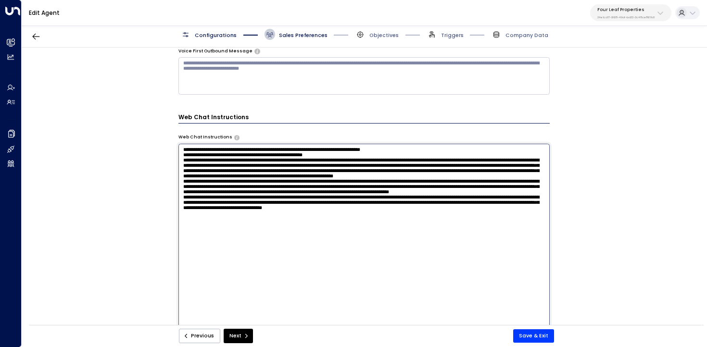
click at [196, 152] on textarea at bounding box center [365, 240] width 372 height 192
click at [465, 149] on textarea at bounding box center [365, 240] width 372 height 192
type textarea "**********"
click at [127, 202] on div "**********" at bounding box center [364, 189] width 685 height 282
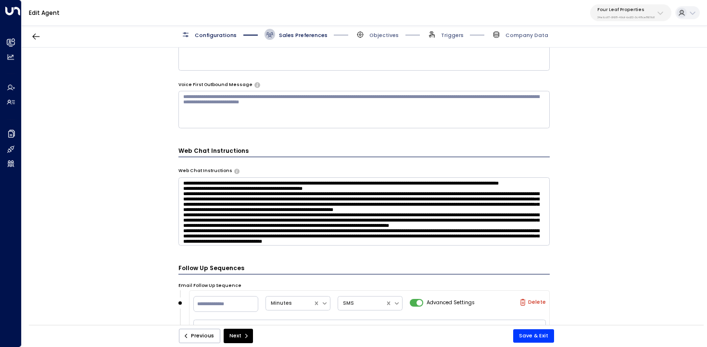
scroll to position [764, 0]
click at [537, 338] on button "Save & Exit" at bounding box center [533, 336] width 41 height 13
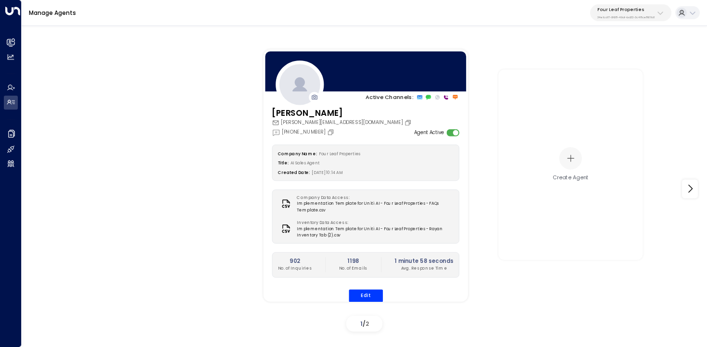
click at [361, 286] on div "Company Name: Four Leaf Properties Title: AI Sales Agent Created Date: [DATE] 1…" at bounding box center [366, 224] width 188 height 158
click at [361, 292] on button "Edit" at bounding box center [365, 296] width 34 height 13
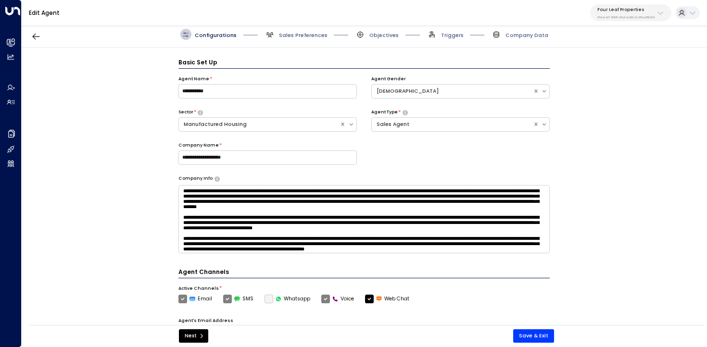
scroll to position [11, 0]
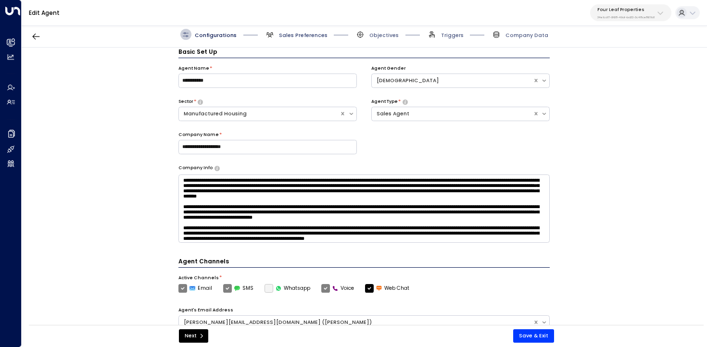
click at [280, 36] on span "Sales Preferences" at bounding box center [303, 35] width 49 height 7
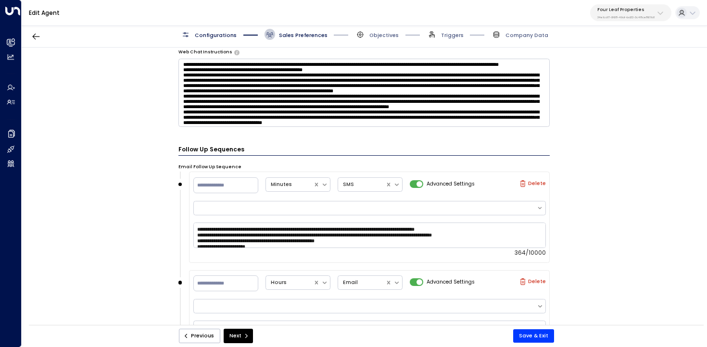
scroll to position [814, 0]
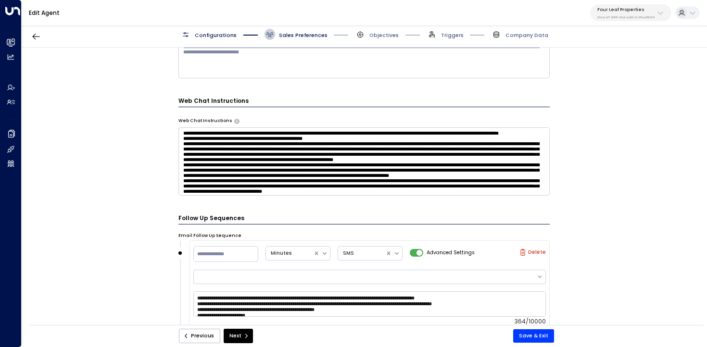
click at [310, 133] on textarea at bounding box center [365, 162] width 372 height 68
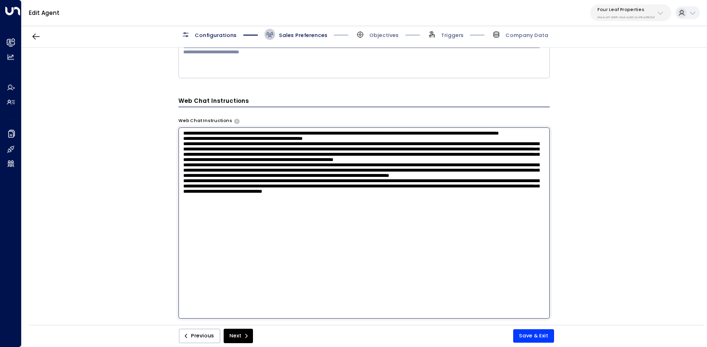
click at [262, 143] on textarea at bounding box center [365, 224] width 372 height 192
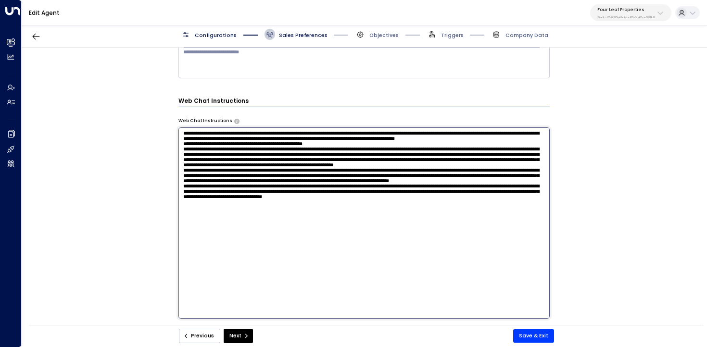
drag, startPoint x: 224, startPoint y: 148, endPoint x: 525, endPoint y: 142, distance: 300.8
click at [525, 142] on textarea at bounding box center [365, 224] width 372 height 192
drag, startPoint x: 369, startPoint y: 144, endPoint x: 349, endPoint y: 142, distance: 19.3
click at [349, 142] on textarea at bounding box center [365, 224] width 372 height 192
click at [358, 142] on textarea at bounding box center [365, 224] width 372 height 192
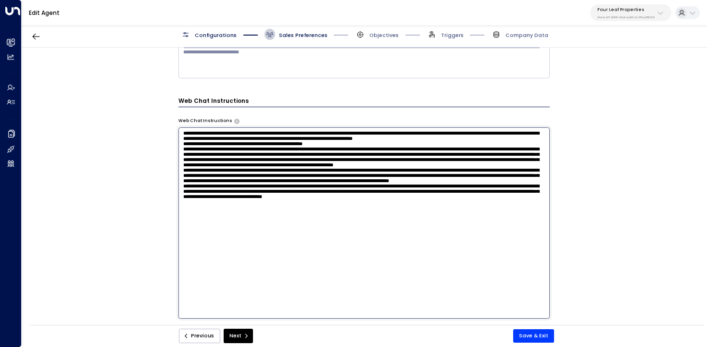
drag, startPoint x: 367, startPoint y: 143, endPoint x: 353, endPoint y: 142, distance: 13.5
click at [353, 142] on textarea at bounding box center [365, 224] width 372 height 192
type textarea "**********"
click at [538, 340] on button "Save & Exit" at bounding box center [533, 336] width 41 height 13
